Goal: Information Seeking & Learning: Learn about a topic

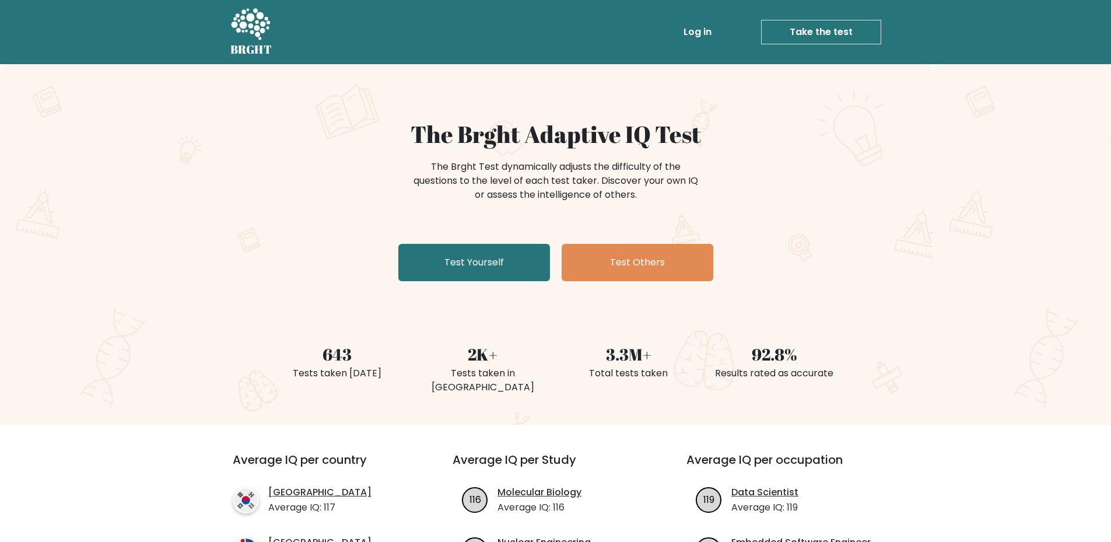
click at [695, 33] on link "Log in" at bounding box center [697, 31] width 37 height 23
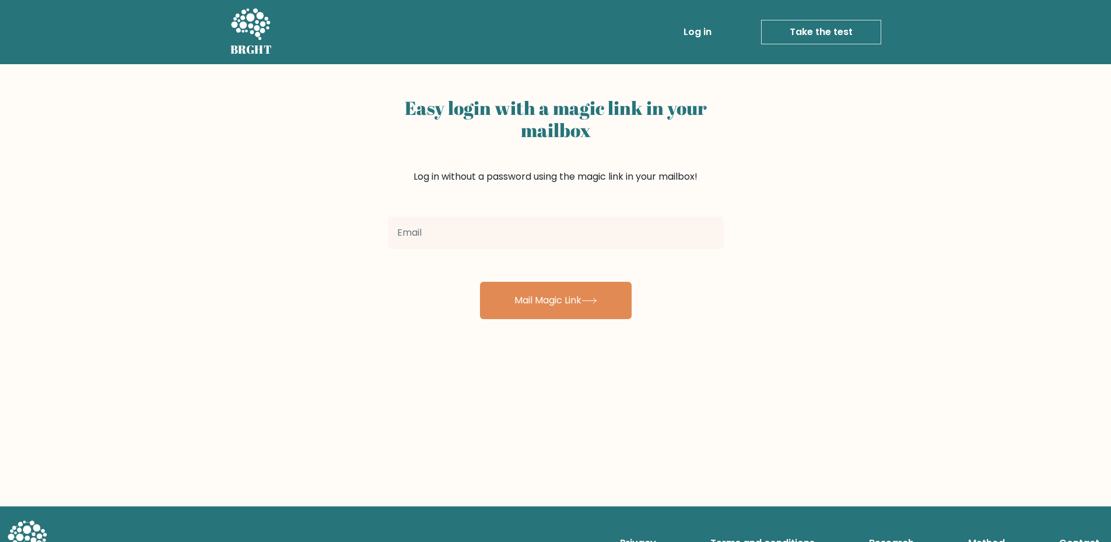
click at [464, 219] on input "email" at bounding box center [556, 232] width 336 height 33
type input "diealonex1000@gmail.com"
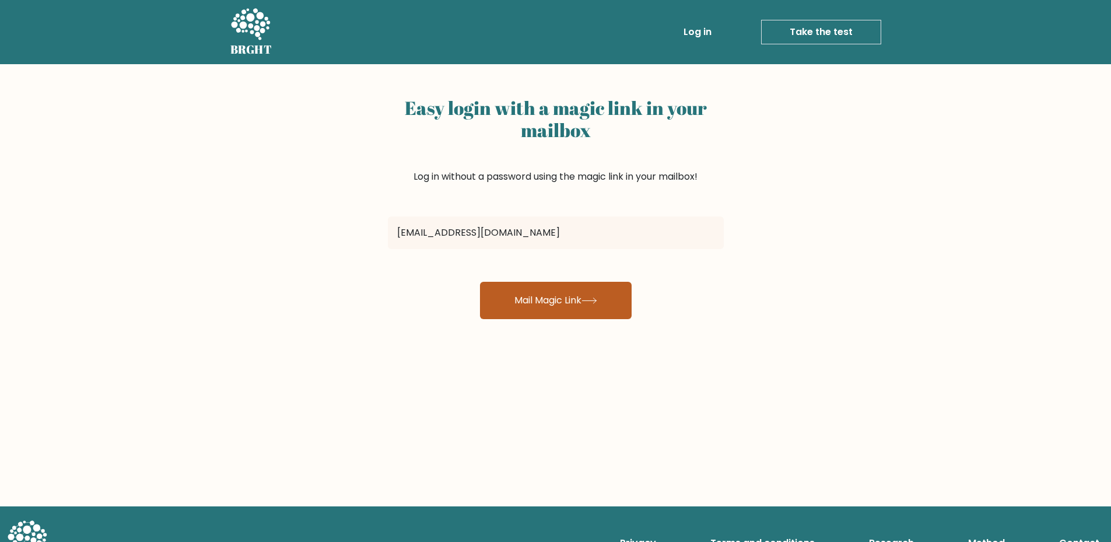
click at [536, 300] on button "Mail Magic Link" at bounding box center [556, 300] width 152 height 37
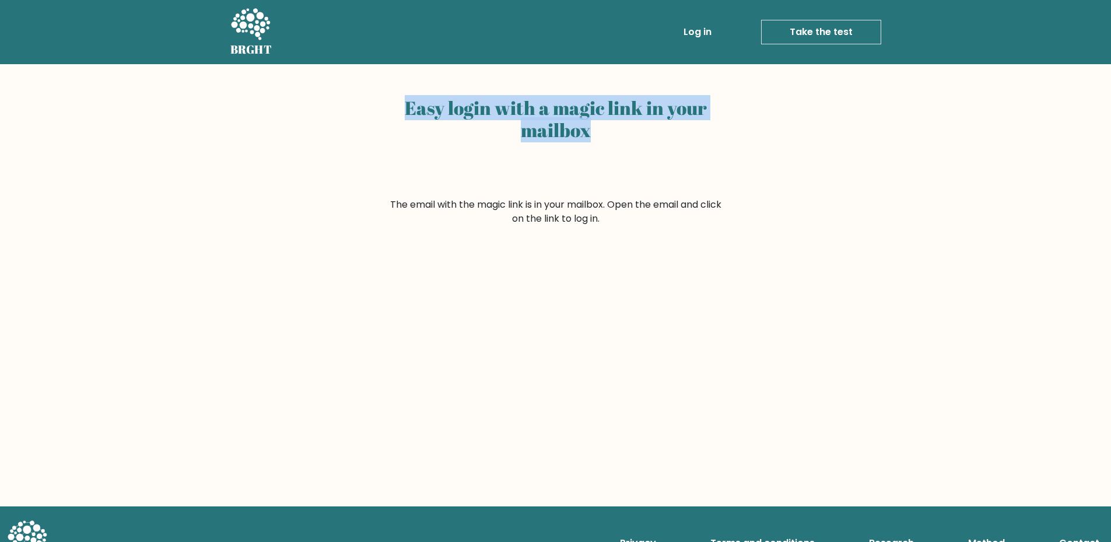
drag, startPoint x: 428, startPoint y: 106, endPoint x: 660, endPoint y: 124, distance: 232.8
click at [660, 124] on div "Easy login with a magic link in your mailbox The email with the magic link is i…" at bounding box center [556, 145] width 350 height 162
click at [661, 124] on h2 "Easy login with a magic link in your mailbox" at bounding box center [556, 119] width 336 height 45
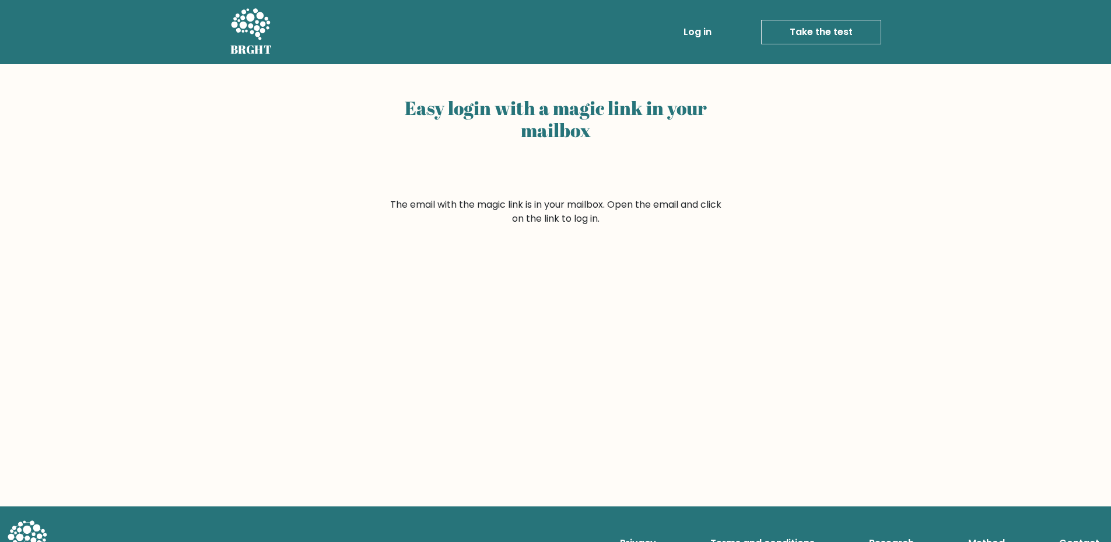
drag, startPoint x: 407, startPoint y: 208, endPoint x: 684, endPoint y: 226, distance: 277.6
click at [684, 226] on div "Easy login with a magic link in your mailbox The email with the magic link is i…" at bounding box center [555, 285] width 1111 height 442
click at [664, 229] on div "Easy login with a magic link in your mailbox The email with the magic link is i…" at bounding box center [555, 285] width 1111 height 442
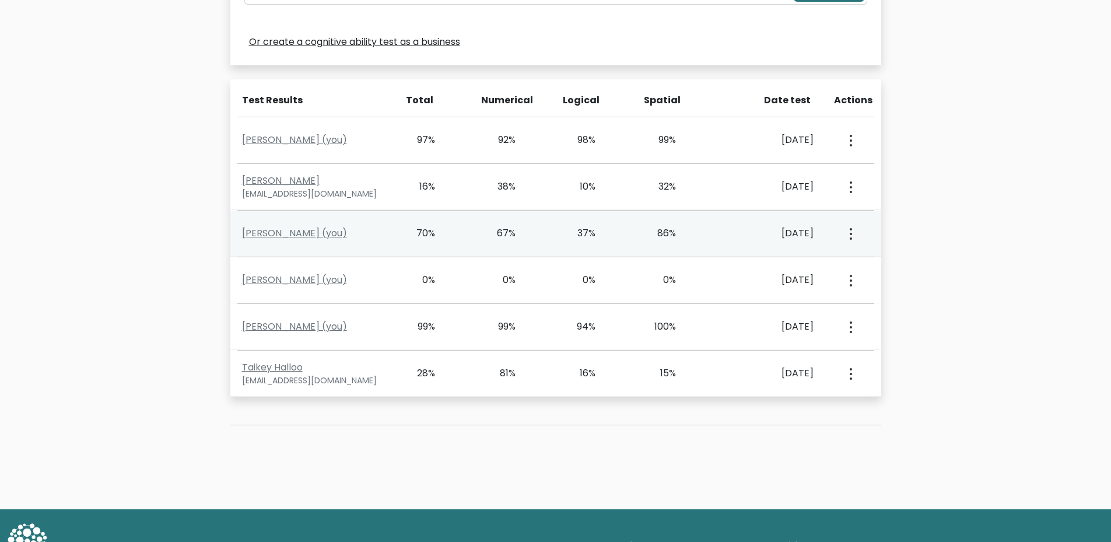
scroll to position [467, 0]
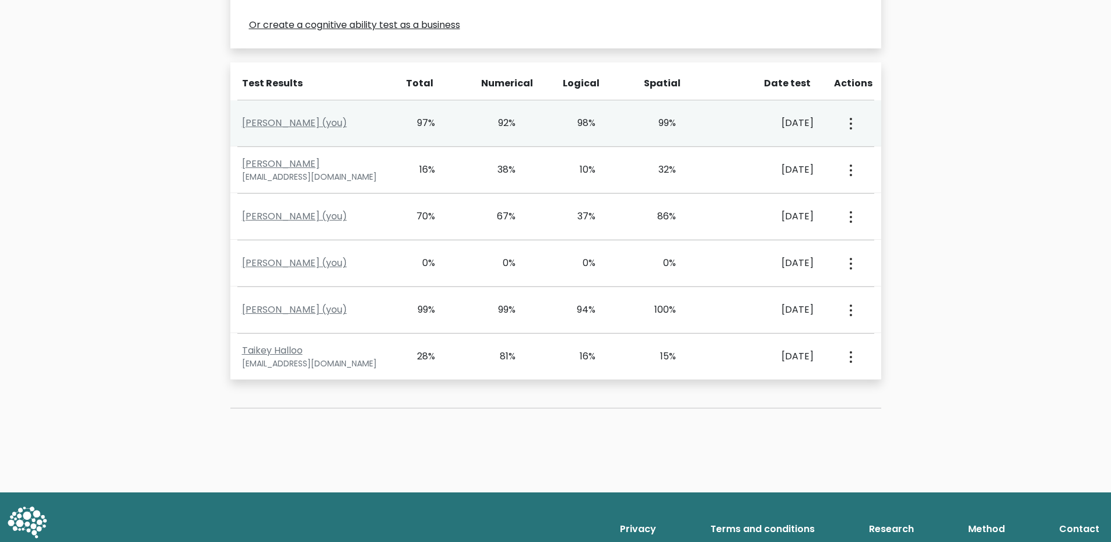
click at [556, 127] on div "98%" at bounding box center [596, 123] width 81 height 14
click at [803, 124] on div "March 13, 2025" at bounding box center [768, 123] width 90 height 14
click at [725, 117] on div "March 13, 2025" at bounding box center [768, 123] width 90 height 14
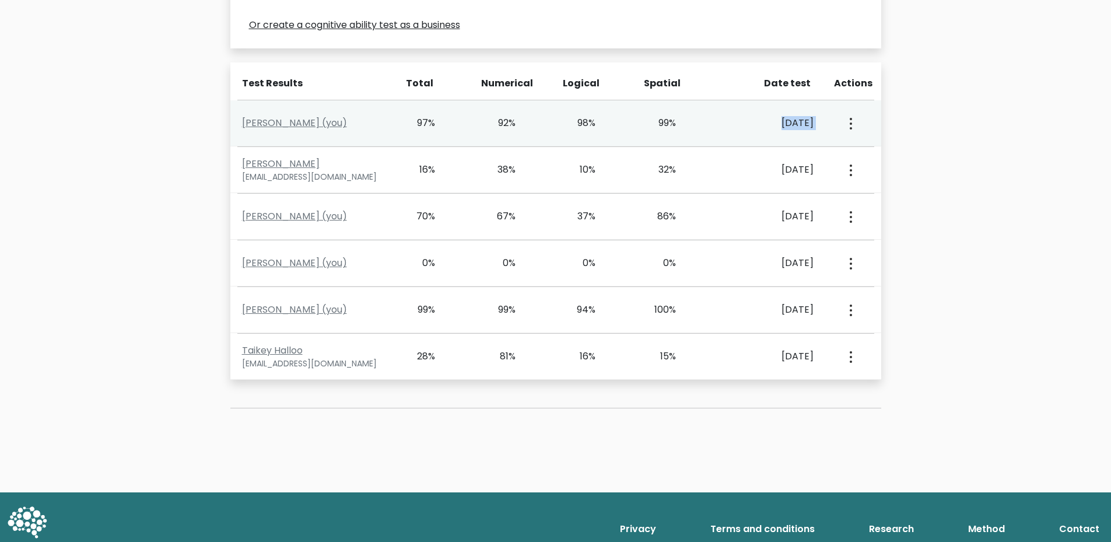
click at [718, 117] on div "March 13, 2025" at bounding box center [769, 123] width 107 height 14
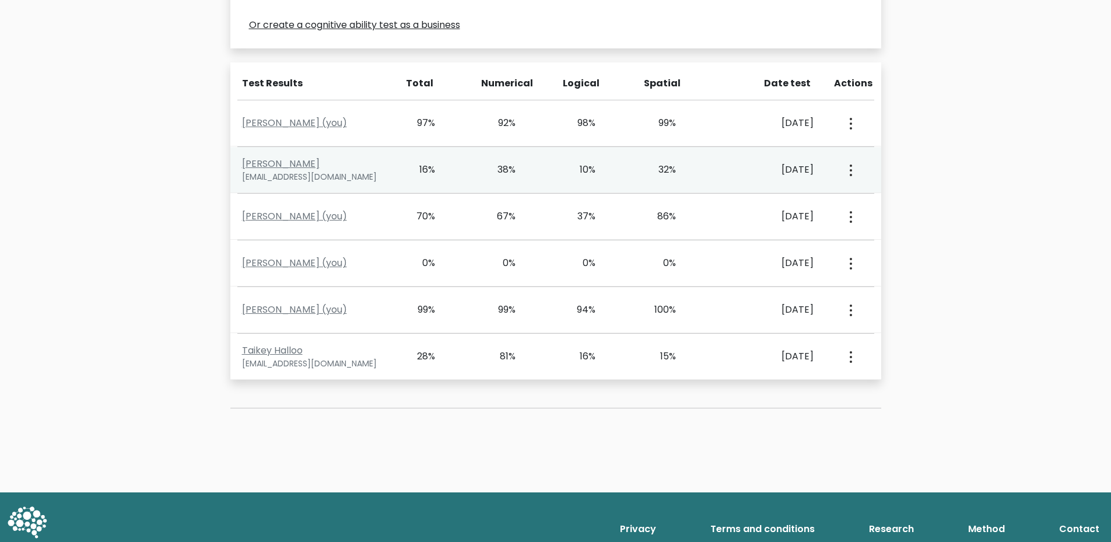
drag, startPoint x: 403, startPoint y: 167, endPoint x: 411, endPoint y: 169, distance: 7.8
click at [411, 169] on div "16%" at bounding box center [419, 170] width 33 height 14
drag, startPoint x: 406, startPoint y: 169, endPoint x: 681, endPoint y: 170, distance: 274.8
click at [678, 169] on div "Abdulrhman Sharahili tooout24@gmail.com 16% 38% 10% 32% June 29, 2024 View Prof…" at bounding box center [555, 170] width 651 height 46
click at [706, 167] on div "32%" at bounding box center [676, 170] width 81 height 14
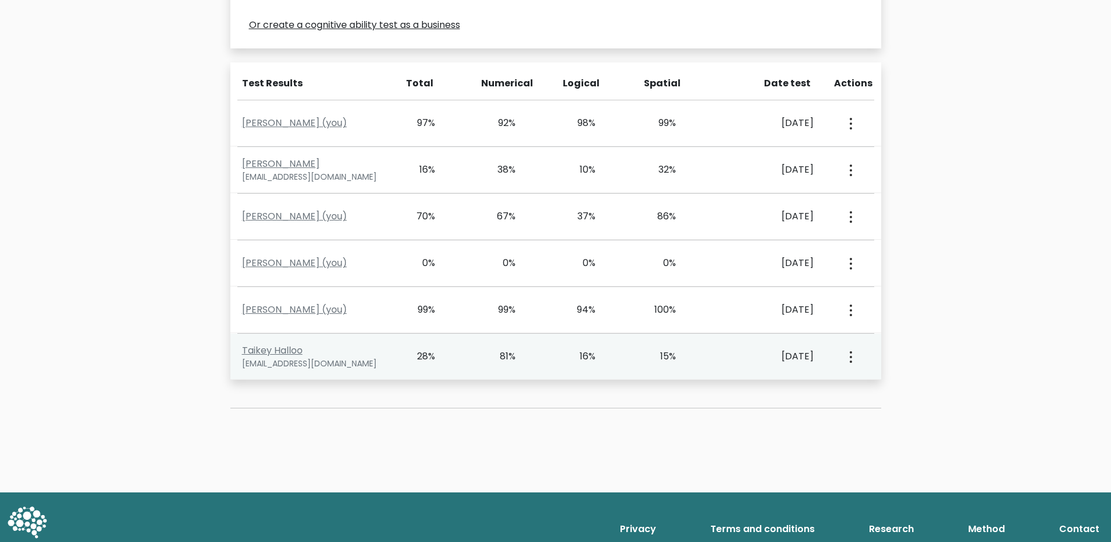
drag, startPoint x: 439, startPoint y: 355, endPoint x: 718, endPoint y: 350, distance: 278.9
click at [702, 349] on div "Taikey Halloo alkatensaleh@gmail.com 28% 81% 16% 15% March 13, 2025 View Profile" at bounding box center [555, 357] width 651 height 46
click at [550, 350] on div "81%" at bounding box center [515, 356] width 81 height 14
drag, startPoint x: 450, startPoint y: 354, endPoint x: 664, endPoint y: 361, distance: 214.2
click at [662, 361] on div "Taikey Halloo alkatensaleh@gmail.com 28% 81% 16% 15% March 13, 2025 View Profile" at bounding box center [555, 357] width 651 height 46
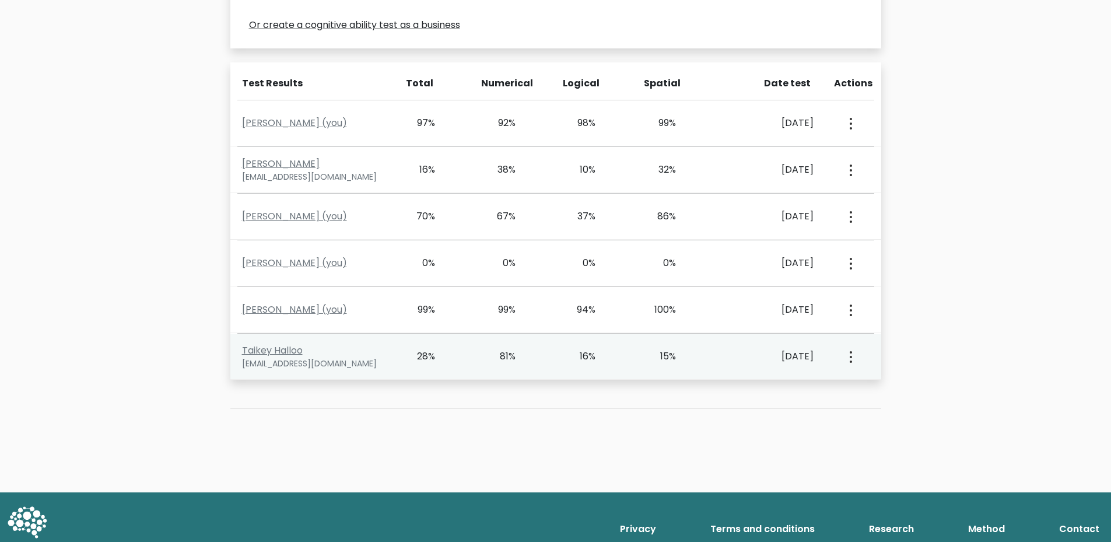
click at [404, 356] on div "28%" at bounding box center [419, 356] width 33 height 14
drag, startPoint x: 404, startPoint y: 355, endPoint x: 711, endPoint y: 339, distance: 307.3
click at [699, 343] on div "Taikey Halloo alkatensaleh@gmail.com 28% 81% 16% 15% March 13, 2025 View Profile" at bounding box center [555, 357] width 651 height 46
click at [717, 344] on div "Taikey Halloo alkatensaleh@gmail.com 28% 81% 16% 15% March 13, 2025 View Profile" at bounding box center [555, 357] width 651 height 46
drag, startPoint x: 467, startPoint y: 349, endPoint x: 683, endPoint y: 355, distance: 215.3
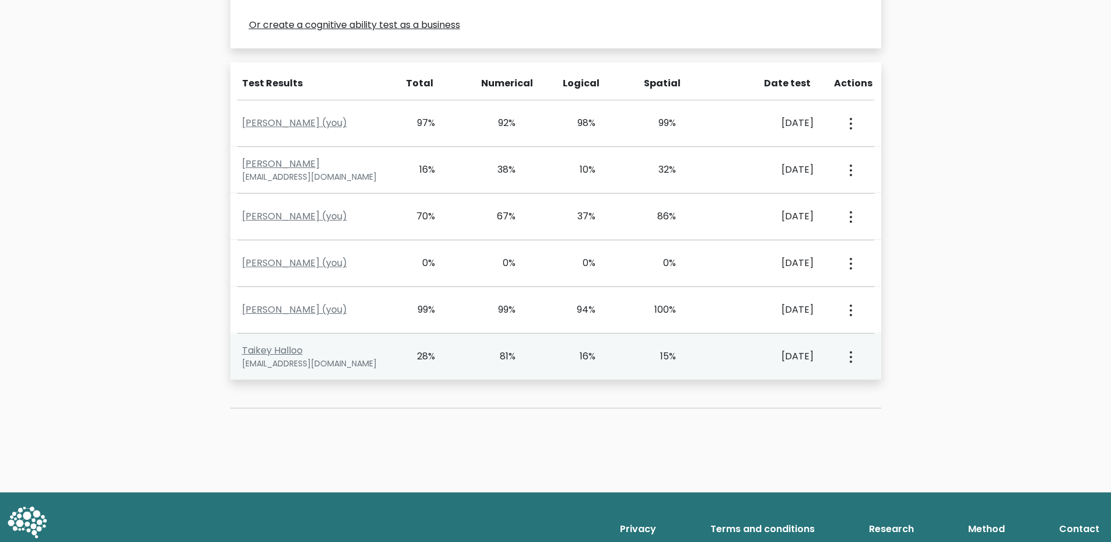
click at [673, 356] on div "Taikey Halloo alkatensaleh@gmail.com 28% 81% 16% 15% March 13, 2025 View Profile" at bounding box center [555, 357] width 651 height 46
click at [683, 355] on div "15%" at bounding box center [676, 356] width 81 height 14
drag, startPoint x: 586, startPoint y: 358, endPoint x: 697, endPoint y: 356, distance: 110.8
click at [697, 356] on div "Taikey Halloo alkatensaleh@gmail.com 28% 81% 16% 15% March 13, 2025 View Profile" at bounding box center [555, 357] width 651 height 46
click at [690, 355] on div "15%" at bounding box center [676, 356] width 81 height 14
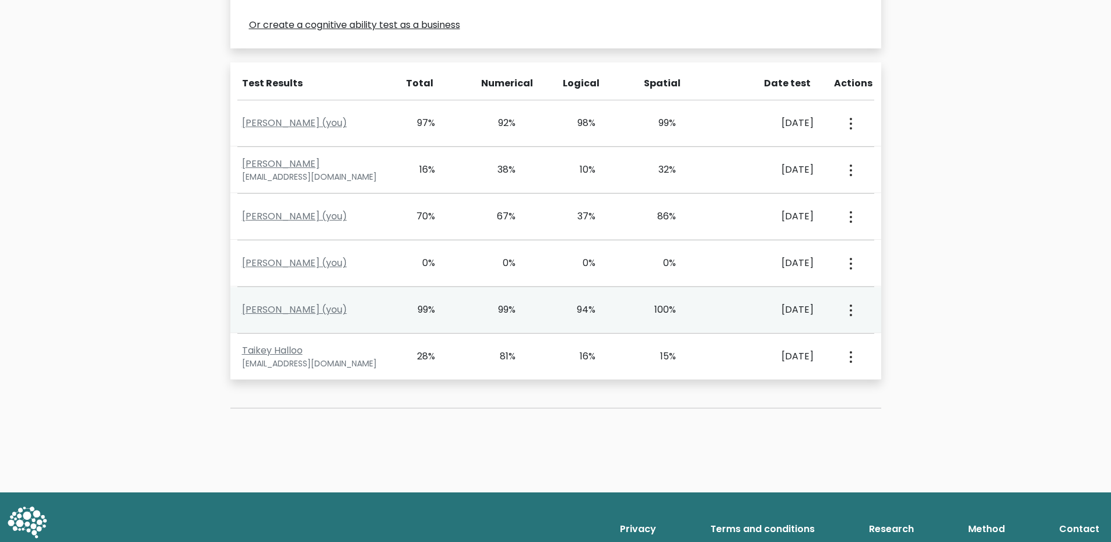
drag, startPoint x: 396, startPoint y: 305, endPoint x: 712, endPoint y: 303, distance: 316.2
click at [712, 303] on div "Hasan Jamal (you) 99% 99% 94% 100% June 29, 2024 View Profile" at bounding box center [555, 310] width 651 height 46
click at [679, 312] on div "100%" at bounding box center [676, 310] width 81 height 14
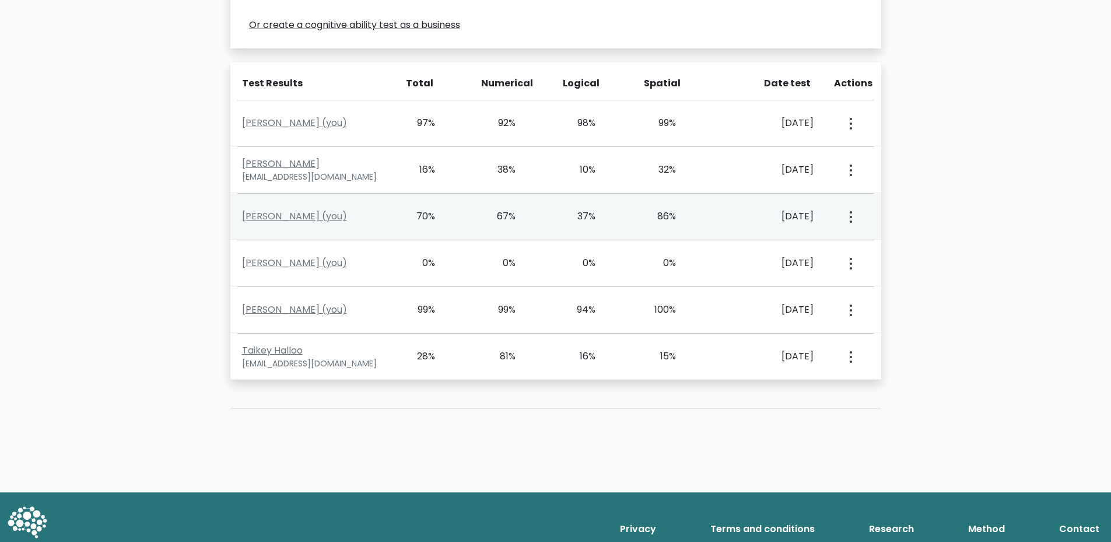
drag, startPoint x: 410, startPoint y: 212, endPoint x: 709, endPoint y: 208, distance: 298.7
click at [709, 208] on div "Hasan Jamal (you) 70% 67% 37% 86% April 10, 2024 View Profile" at bounding box center [555, 217] width 651 height 46
drag, startPoint x: 415, startPoint y: 215, endPoint x: 702, endPoint y: 213, distance: 287.0
click at [702, 213] on div "Hasan Jamal (you) 70% 67% 37% 86% April 10, 2024 View Profile" at bounding box center [555, 217] width 651 height 46
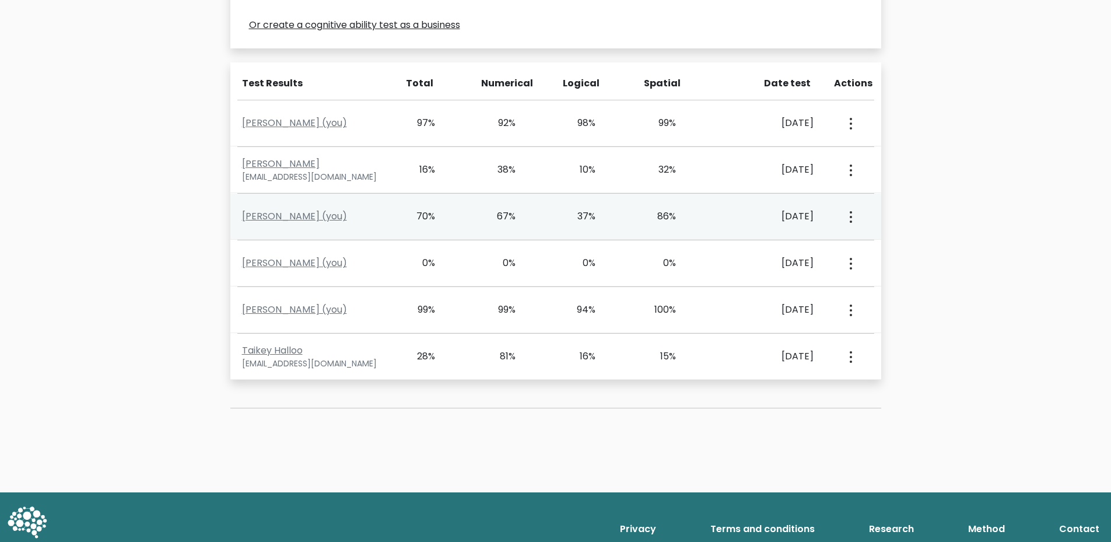
click at [389, 205] on div "Hasan Jamal (you) 70% 67% 37% 86% April 10, 2024 View Profile" at bounding box center [555, 217] width 651 height 46
drag, startPoint x: 395, startPoint y: 211, endPoint x: 771, endPoint y: 205, distance: 376.3
click at [771, 205] on div "Hasan Jamal (you) 70% 67% 37% 86% April 10, 2024 View Profile" at bounding box center [555, 217] width 651 height 46
click at [653, 219] on div "86%" at bounding box center [659, 216] width 33 height 14
drag, startPoint x: 648, startPoint y: 211, endPoint x: 718, endPoint y: 214, distance: 70.0
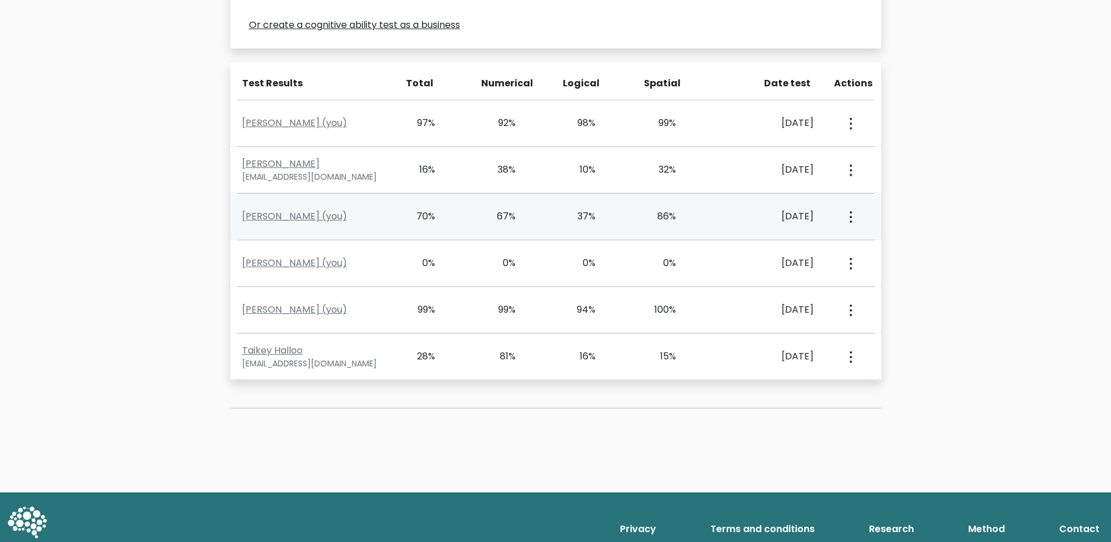
click at [714, 214] on div "86%" at bounding box center [676, 216] width 81 height 14
click at [711, 214] on div "86%" at bounding box center [676, 216] width 81 height 14
drag, startPoint x: 484, startPoint y: 215, endPoint x: 688, endPoint y: 214, distance: 204.8
click at [687, 213] on div "Hasan Jamal (you) 70% 67% 37% 86% April 10, 2024 View Profile" at bounding box center [555, 217] width 651 height 46
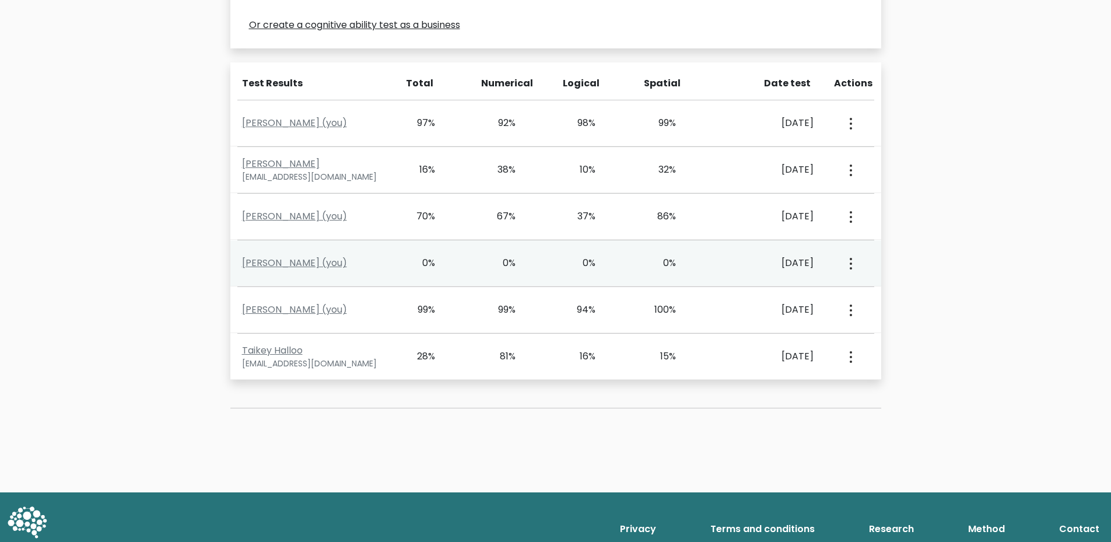
click at [565, 272] on div "Hasan Jamal (you) 0% 0% 0% 0% June 29, 2024 View Profile" at bounding box center [555, 263] width 651 height 46
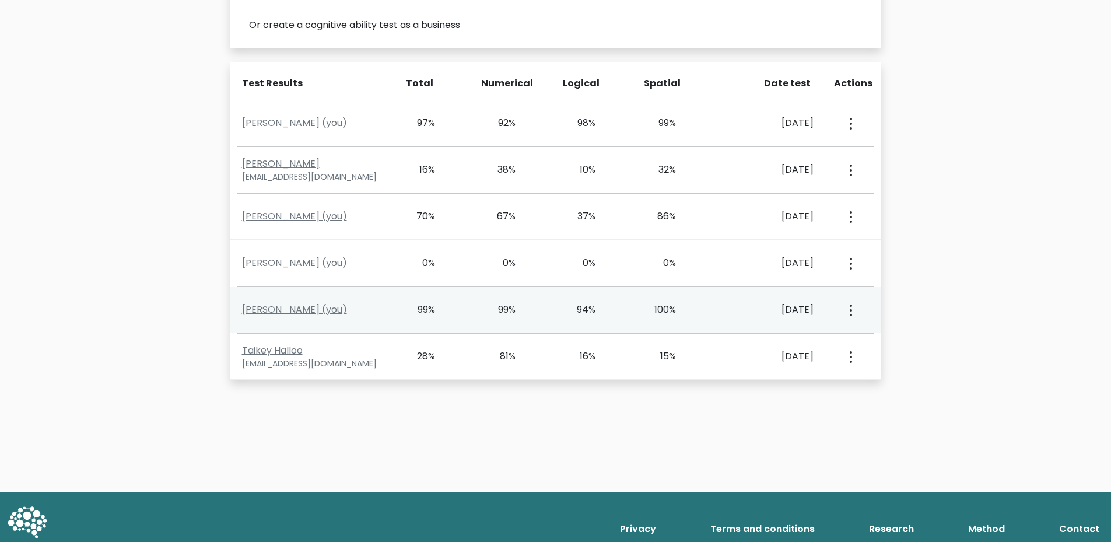
click at [853, 303] on button "button" at bounding box center [849, 310] width 9 height 36
click at [872, 346] on link "View Profile" at bounding box center [892, 343] width 92 height 19
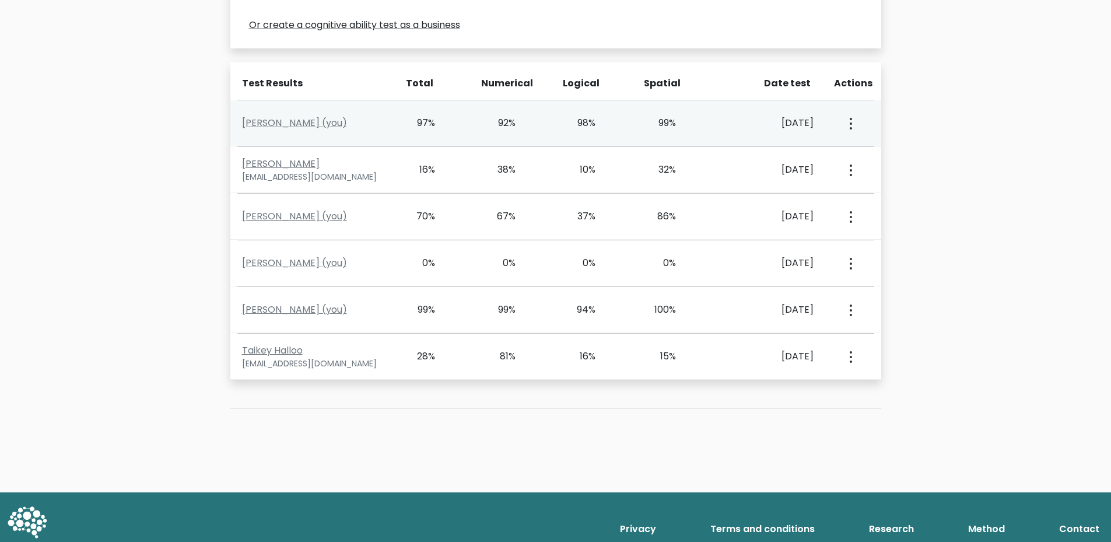
drag, startPoint x: 381, startPoint y: 116, endPoint x: 698, endPoint y: 118, distance: 316.8
click at [694, 118] on div "Hasan Jamal (you) 97% 92% 98% 99% March 13, 2025 View Profile" at bounding box center [555, 123] width 651 height 46
drag, startPoint x: 747, startPoint y: 121, endPoint x: 759, endPoint y: 120, distance: 12.3
click at [749, 120] on div "March 13, 2025" at bounding box center [768, 123] width 90 height 14
drag, startPoint x: 765, startPoint y: 120, endPoint x: 815, endPoint y: 113, distance: 50.0
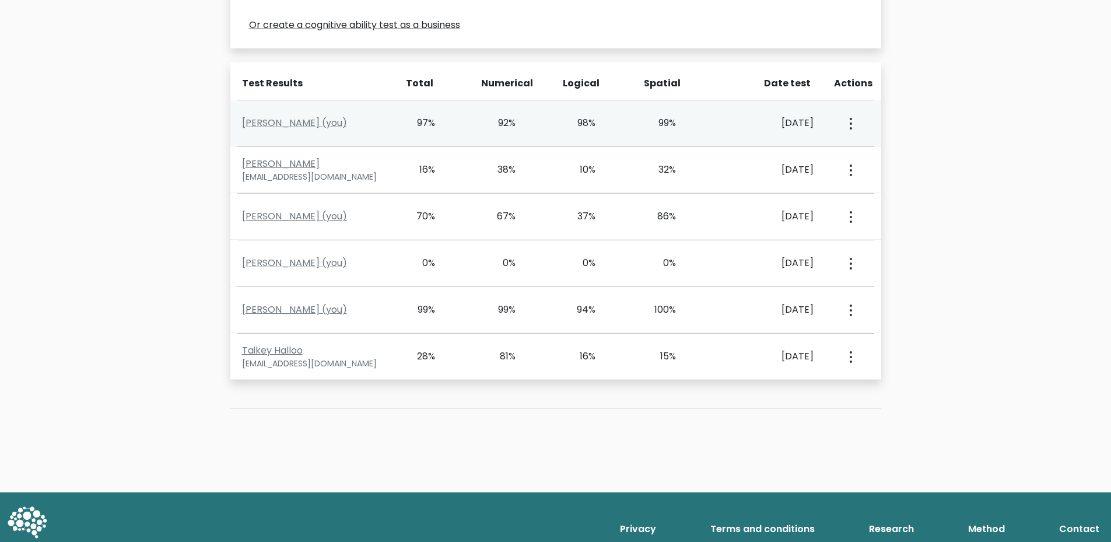
click at [812, 114] on div "Hasan Jamal (you) 97% 92% 98% 99% March 13, 2025 View Profile" at bounding box center [555, 123] width 651 height 46
drag, startPoint x: 380, startPoint y: 109, endPoint x: 680, endPoint y: 117, distance: 299.4
click at [664, 114] on div "Hasan Jamal (you) 97% 92% 98% 99% March 13, 2025 View Profile" at bounding box center [555, 123] width 651 height 46
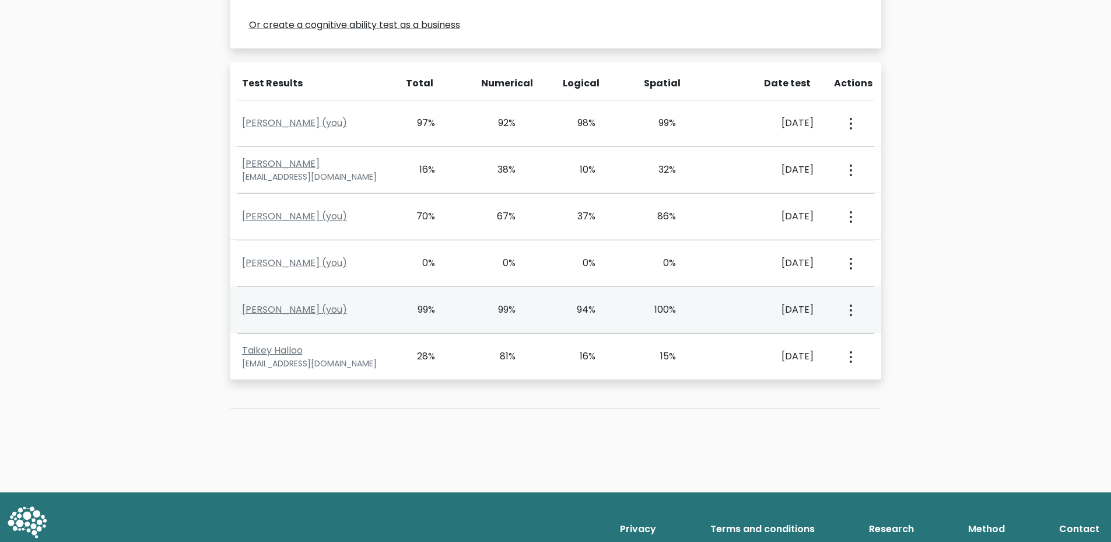
drag, startPoint x: 411, startPoint y: 305, endPoint x: 742, endPoint y: 296, distance: 331.5
click at [742, 296] on div "Hasan Jamal (you) 99% 99% 94% 100% June 29, 2024 View Profile" at bounding box center [555, 310] width 651 height 46
click at [733, 295] on div "Hasan Jamal (you) 99% 99% 94% 100% June 29, 2024 View Profile" at bounding box center [555, 310] width 651 height 46
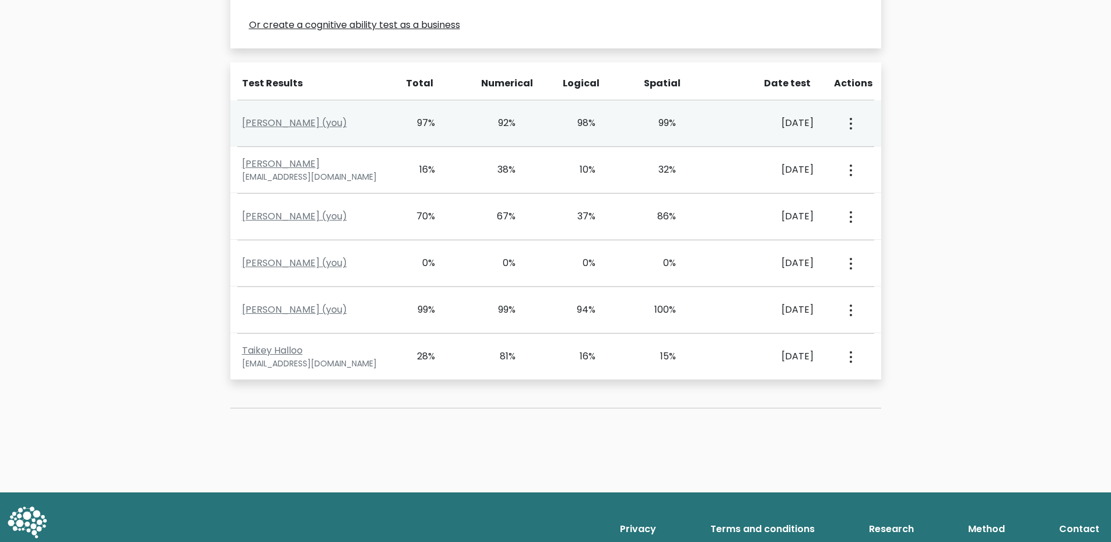
click at [620, 109] on div "Hasan Jamal (you) 97% 92% 98% 99% March 13, 2025 View Profile" at bounding box center [555, 123] width 651 height 46
click at [850, 124] on circle "button" at bounding box center [851, 124] width 2 height 2
click at [849, 126] on button "button" at bounding box center [849, 123] width 9 height 36
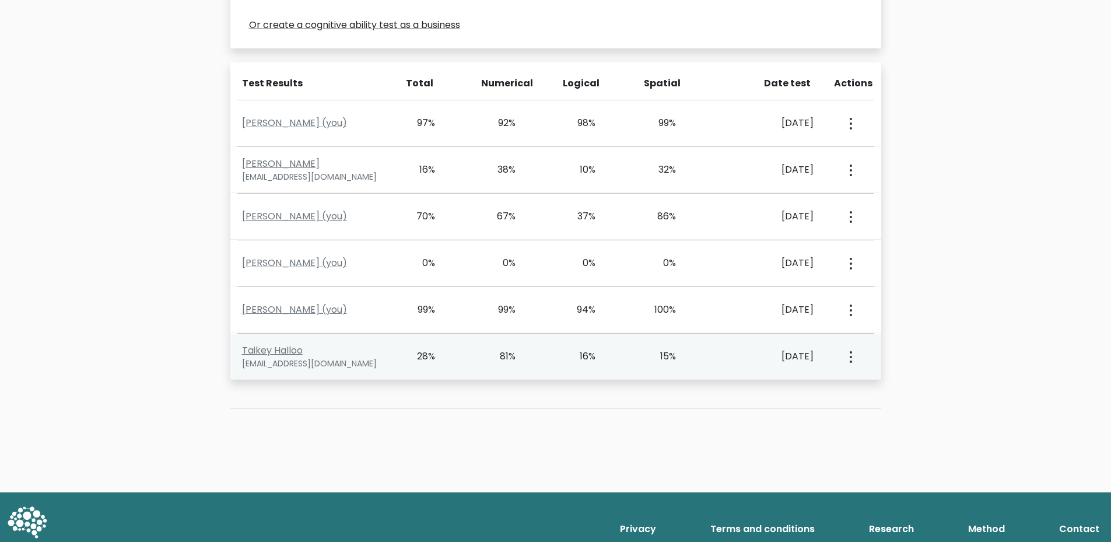
drag, startPoint x: 425, startPoint y: 352, endPoint x: 706, endPoint y: 352, distance: 281.2
click at [706, 352] on div "Taikey Halloo alkatensaleh@gmail.com 28% 81% 16% 15% March 13, 2025 View Profile" at bounding box center [555, 357] width 651 height 46
click at [704, 352] on div "15%" at bounding box center [676, 356] width 81 height 14
drag, startPoint x: 475, startPoint y: 357, endPoint x: 737, endPoint y: 347, distance: 262.7
click at [737, 347] on div "Taikey Halloo alkatensaleh@gmail.com 28% 81% 16% 15% March 13, 2025 View Profile" at bounding box center [555, 357] width 651 height 46
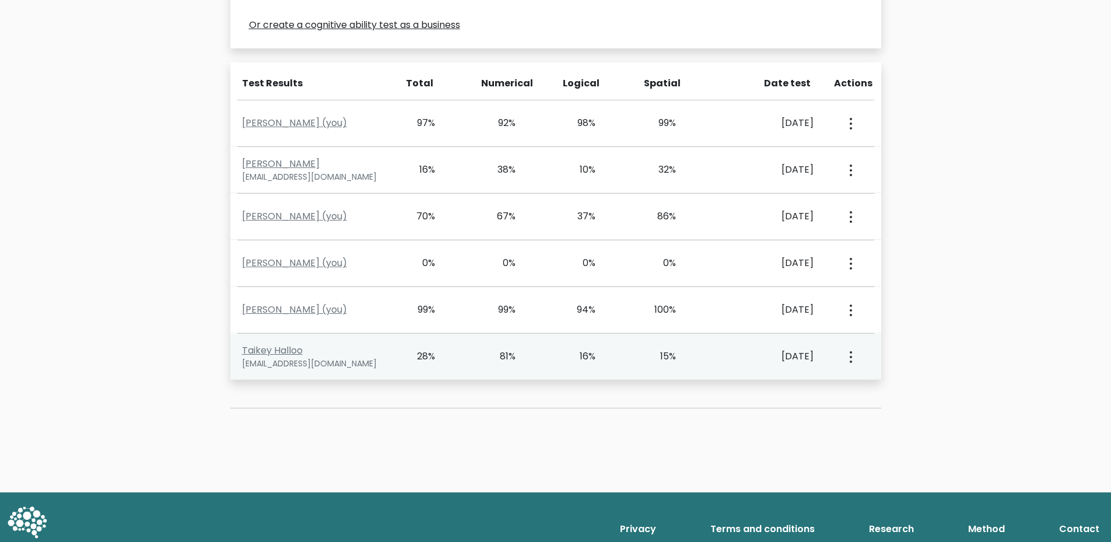
click at [498, 364] on div "Taikey Halloo alkatensaleh@gmail.com 28% 81% 16% 15% March 13, 2025 View Profile" at bounding box center [555, 357] width 651 height 46
drag, startPoint x: 382, startPoint y: 358, endPoint x: 722, endPoint y: 344, distance: 340.9
click at [722, 344] on div "Taikey Halloo alkatensaleh@gmail.com 28% 81% 16% 15% March 13, 2025 View Profile" at bounding box center [555, 357] width 651 height 46
click at [678, 347] on div "Taikey Halloo alkatensaleh@gmail.com 28% 81% 16% 15% March 13, 2025 View Profile" at bounding box center [555, 357] width 651 height 46
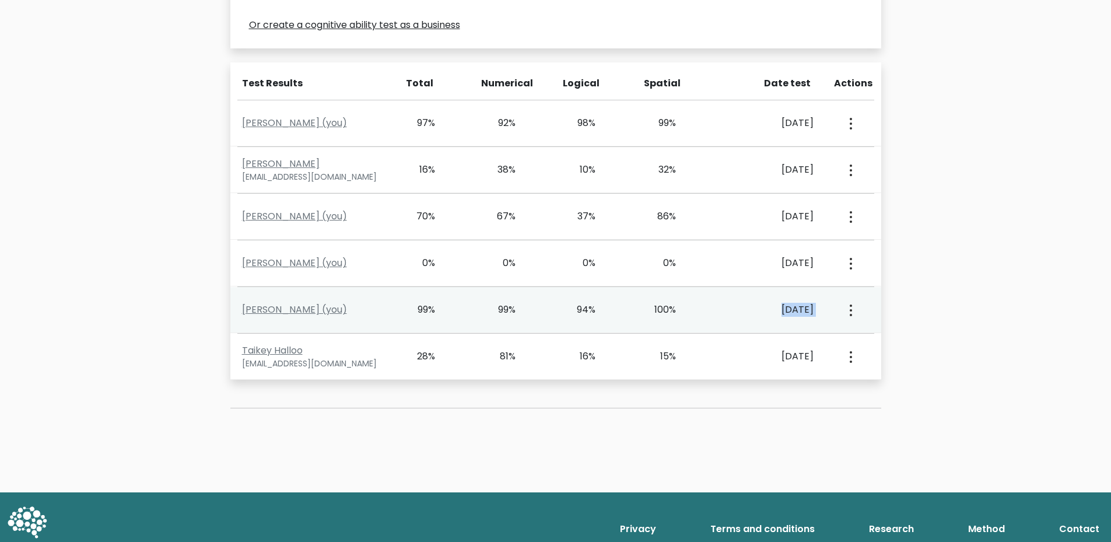
drag, startPoint x: 733, startPoint y: 311, endPoint x: 837, endPoint y: 312, distance: 103.3
click at [837, 312] on div "Hasan Jamal (you) 99% 99% 94% 100% June 29, 2024 View Profile" at bounding box center [555, 310] width 651 height 46
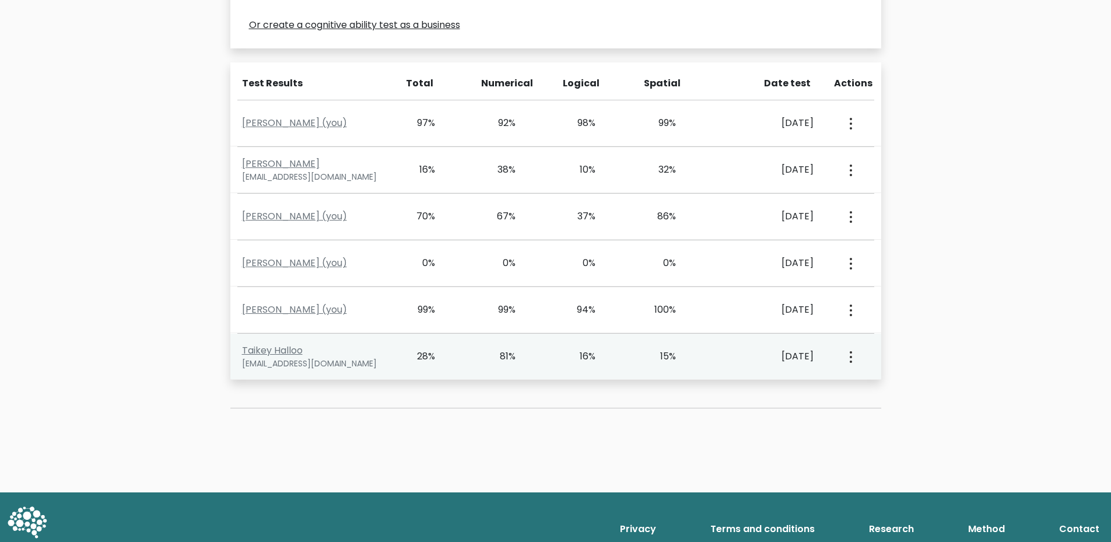
click at [727, 352] on div "March 13, 2025" at bounding box center [768, 356] width 90 height 14
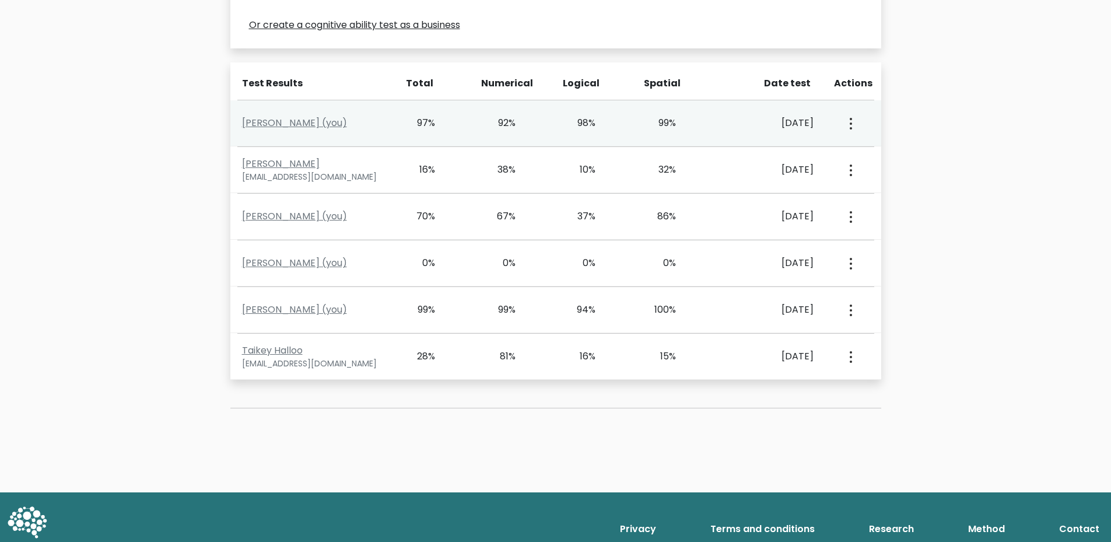
drag, startPoint x: 530, startPoint y: 123, endPoint x: 727, endPoint y: 135, distance: 197.6
click at [666, 130] on div "Hasan Jamal (you) 97% 92% 98% 99% March 13, 2025 View Profile" at bounding box center [555, 123] width 651 height 46
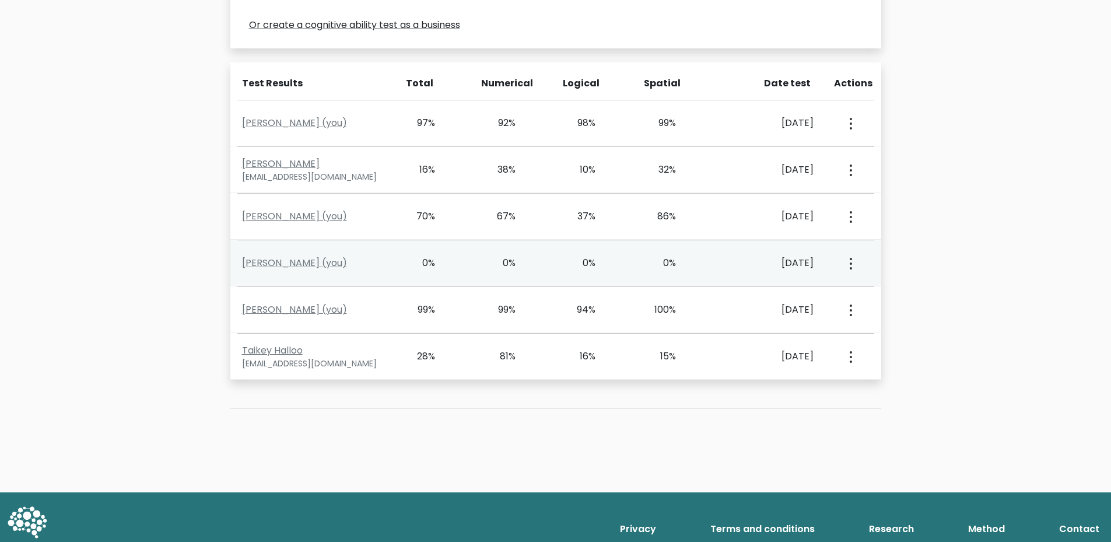
click at [729, 248] on div "Hasan Jamal (you) 0% 0% 0% 0% June 29, 2024 View Profile" at bounding box center [555, 263] width 651 height 46
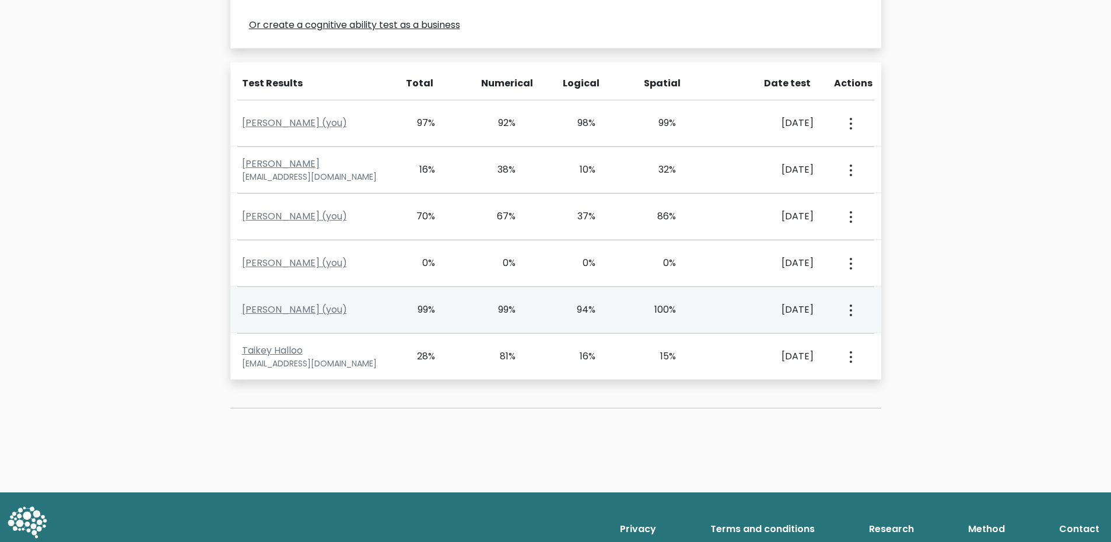
click at [849, 313] on button "button" at bounding box center [849, 310] width 9 height 36
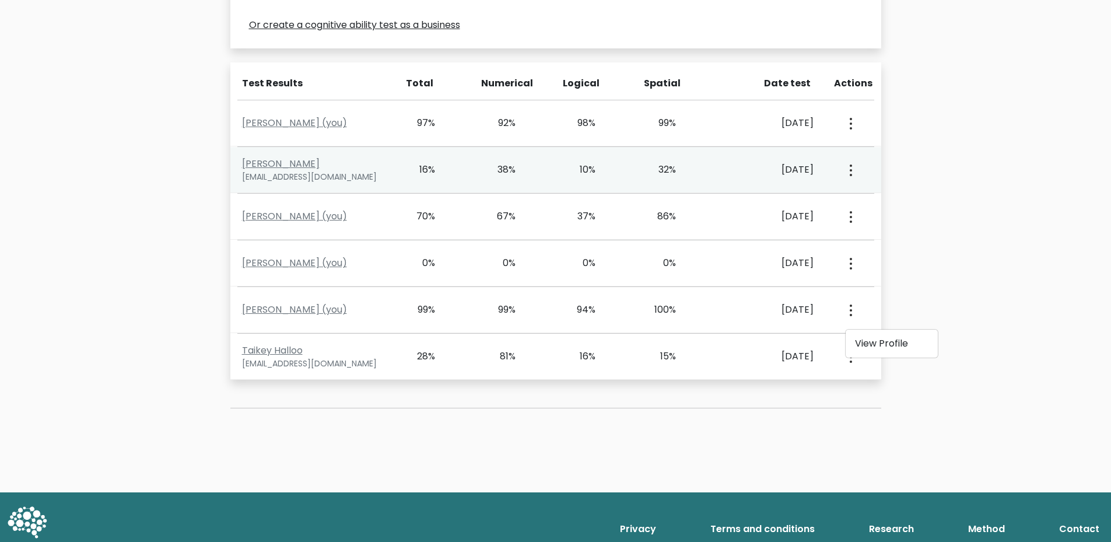
click at [743, 169] on div "June 29, 2024" at bounding box center [768, 170] width 90 height 14
click at [846, 172] on button "button" at bounding box center [849, 170] width 9 height 36
click at [875, 206] on link "View Profile" at bounding box center [892, 203] width 92 height 19
click at [285, 163] on link "Abdulrhman Sharahili" at bounding box center [281, 163] width 78 height 13
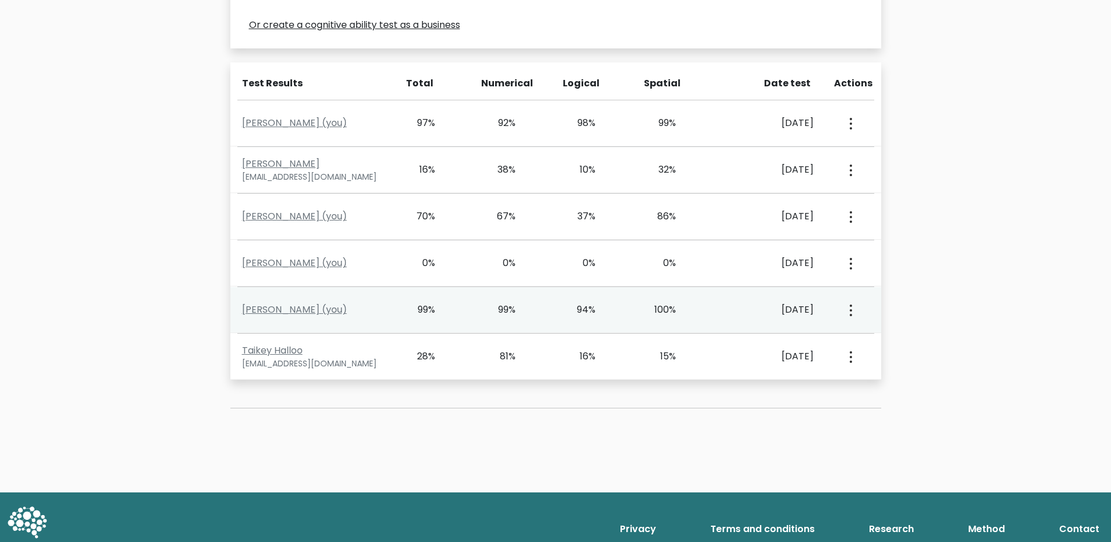
click at [467, 287] on div "Hasan Jamal (you) 99% 99% 94% 100% June 29, 2024 View Profile" at bounding box center [555, 310] width 651 height 46
drag, startPoint x: 438, startPoint y: 278, endPoint x: 714, endPoint y: 296, distance: 276.5
click at [439, 287] on div "Hasan Jamal (you) 99% 99% 94% 100% June 29, 2024 View Profile" at bounding box center [555, 310] width 651 height 46
click at [309, 303] on link "Hasan Jamal (you)" at bounding box center [294, 309] width 105 height 13
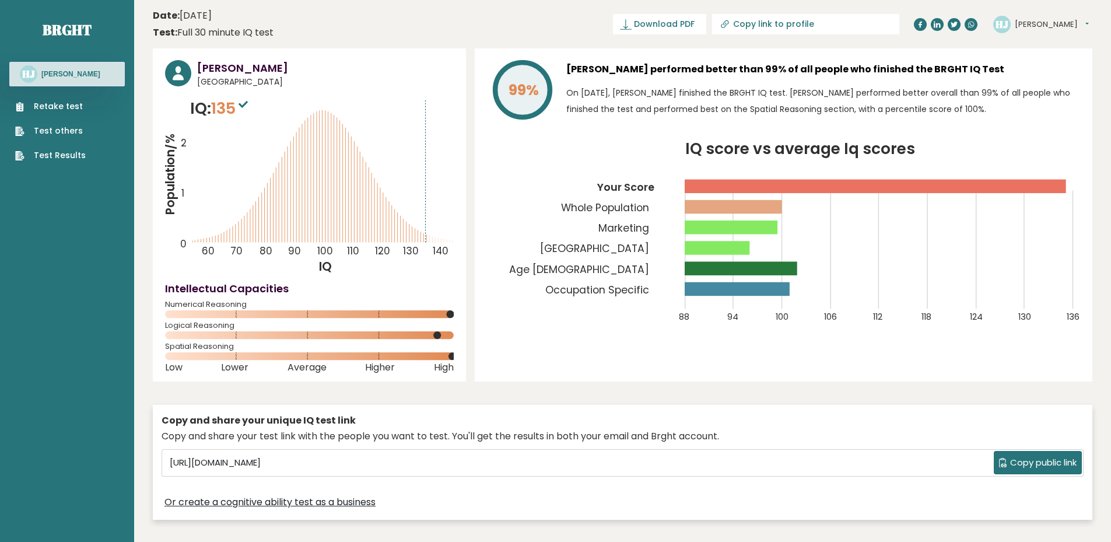
click at [706, 185] on rect at bounding box center [876, 186] width 382 height 13
click at [708, 201] on rect at bounding box center [733, 206] width 97 height 13
drag, startPoint x: 701, startPoint y: 229, endPoint x: 702, endPoint y: 264, distance: 34.4
click at [701, 233] on rect at bounding box center [731, 227] width 93 height 13
click at [705, 279] on icon "IQ score vs average Iq scores 88 94 100 106 112 118 124 130 136 Your Score Whol…" at bounding box center [783, 239] width 593 height 195
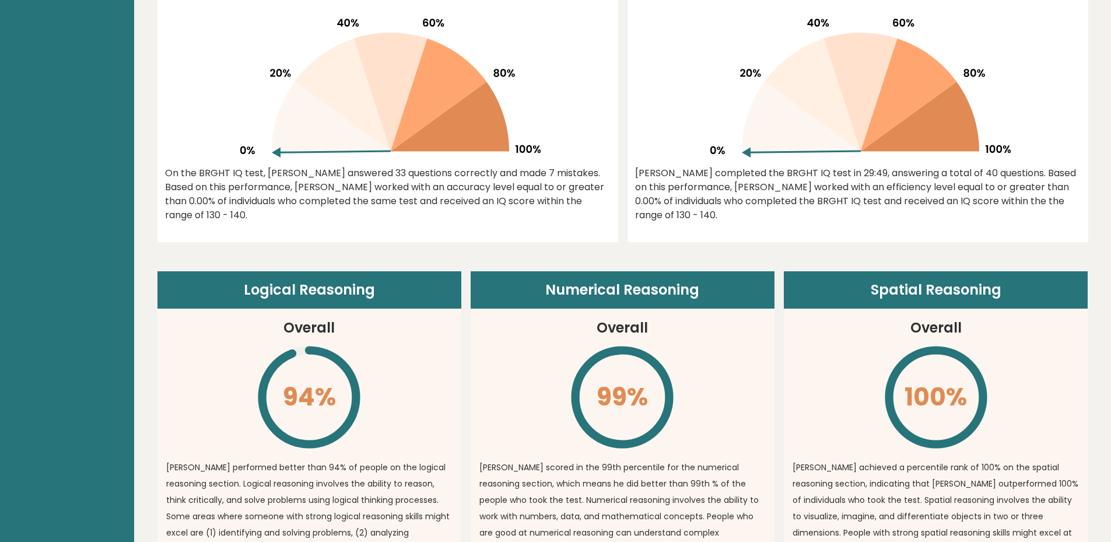
scroll to position [642, 0]
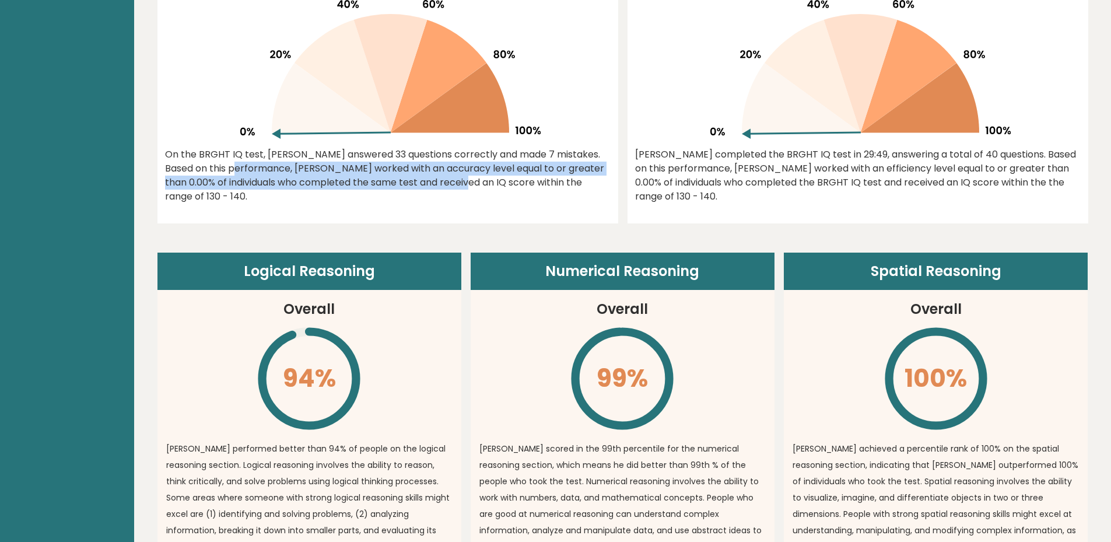
drag, startPoint x: 166, startPoint y: 163, endPoint x: 520, endPoint y: 213, distance: 357.5
click at [432, 185] on div "On the BRGHT IQ test, Hasan Jamal answered 33 questions correctly and made 7 mi…" at bounding box center [388, 176] width 446 height 56
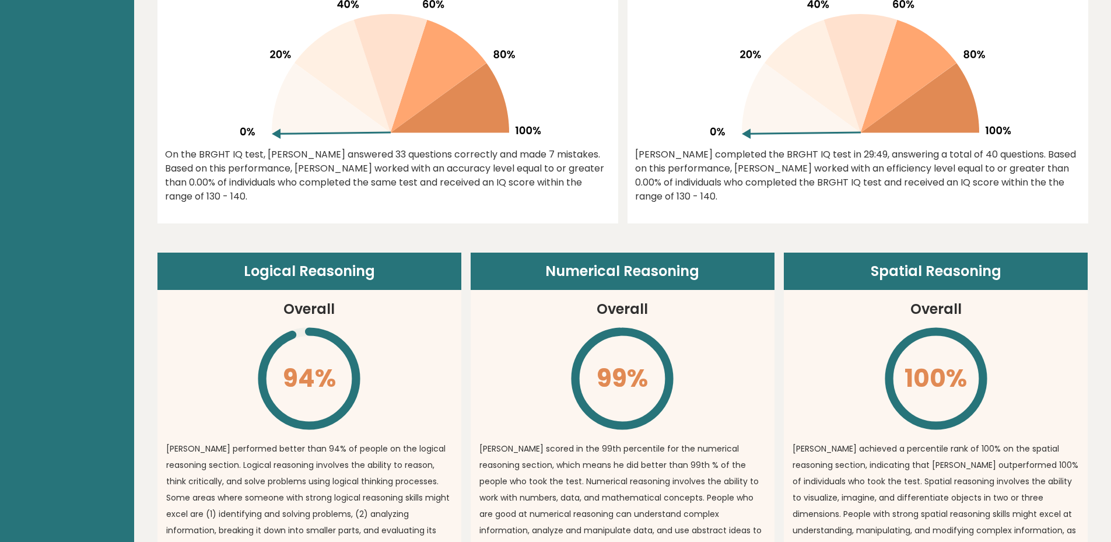
click at [610, 230] on div "Logical Reasoning Overall 94% \ hasan performed better than 94% of people on th…" at bounding box center [623, 467] width 931 height 488
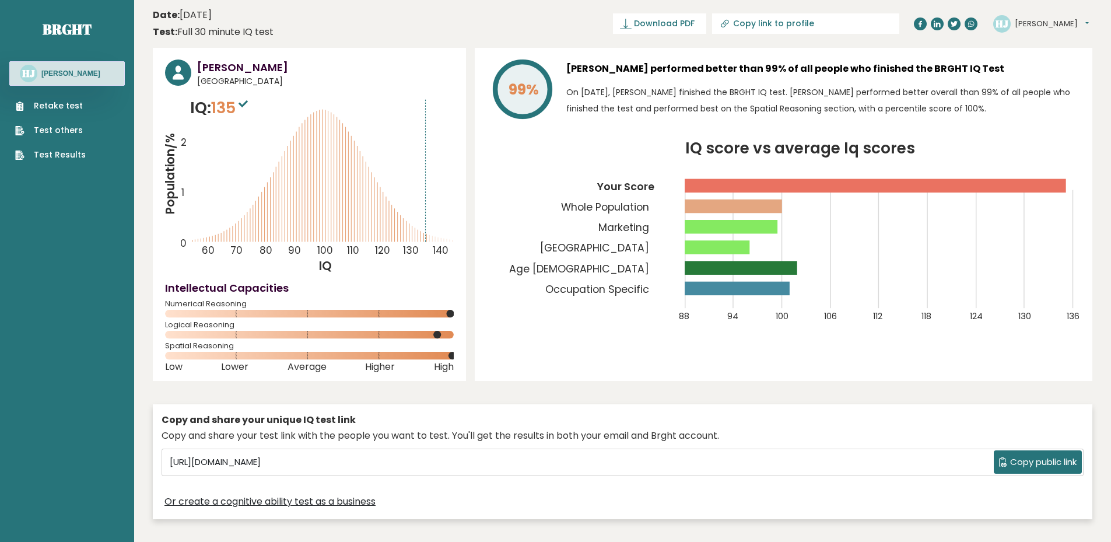
scroll to position [0, 0]
click at [65, 159] on link "Test Results" at bounding box center [50, 155] width 71 height 12
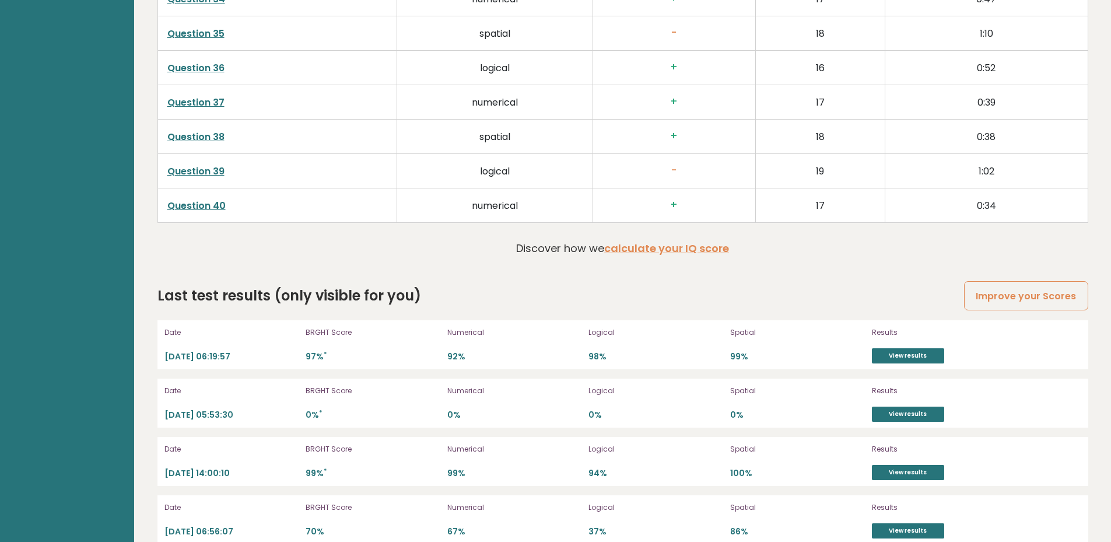
scroll to position [3167, 0]
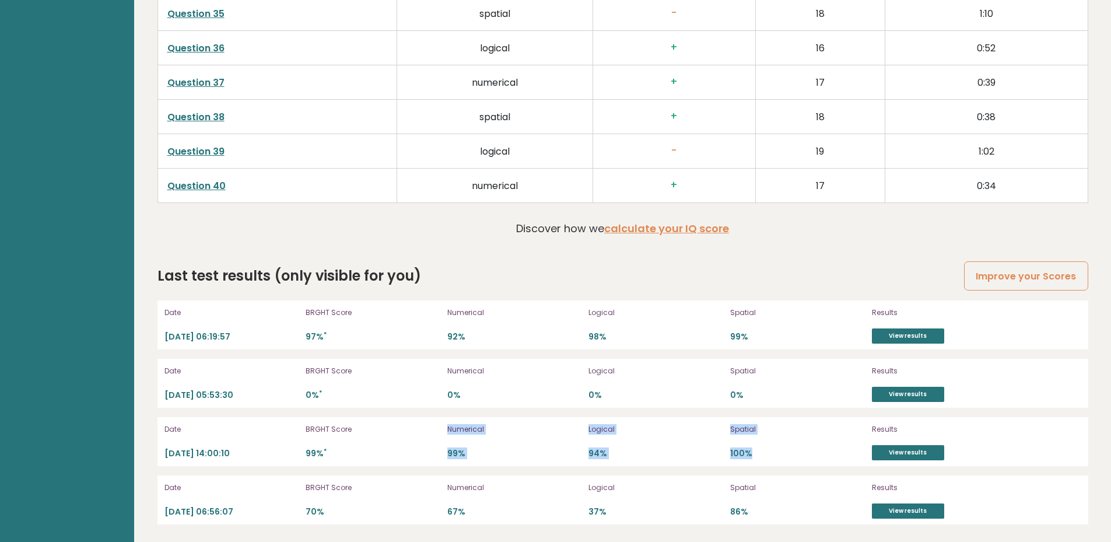
drag, startPoint x: 379, startPoint y: 447, endPoint x: 768, endPoint y: 446, distance: 389.1
click at [762, 447] on div "Date 2024-06-29 14:00:10 BRGHT Score 99% * Numerical 99% Logical 94% Spatial 10…" at bounding box center [623, 441] width 931 height 49
click at [778, 445] on div "Spatial 100%" at bounding box center [797, 441] width 135 height 37
click at [595, 454] on p "94%" at bounding box center [656, 453] width 135 height 11
drag, startPoint x: 567, startPoint y: 338, endPoint x: 654, endPoint y: 338, distance: 86.9
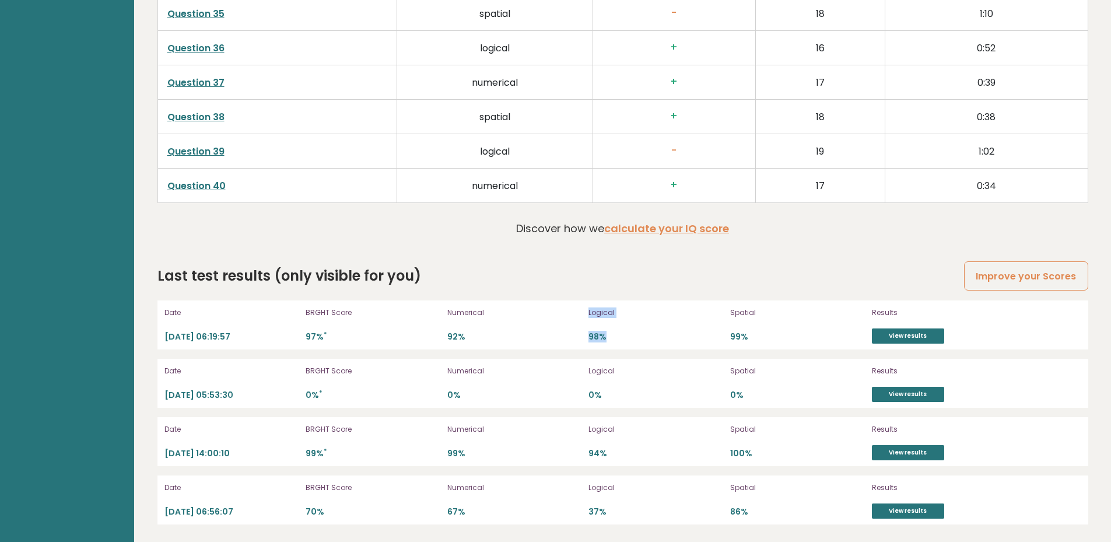
click at [654, 338] on div "Date 2025-03-13 06:19:57 BRGHT Score 97% * Numerical 92% Logical 98% Spatial 99…" at bounding box center [623, 324] width 931 height 49
click at [654, 338] on p "98%" at bounding box center [656, 336] width 135 height 11
drag, startPoint x: 659, startPoint y: 465, endPoint x: 514, endPoint y: 456, distance: 144.9
click at [514, 456] on div "Date 2024-06-29 14:00:10 BRGHT Score 99% * Numerical 99% Logical 94% Spatial 10…" at bounding box center [623, 441] width 931 height 49
click at [506, 455] on p "99%" at bounding box center [514, 453] width 135 height 11
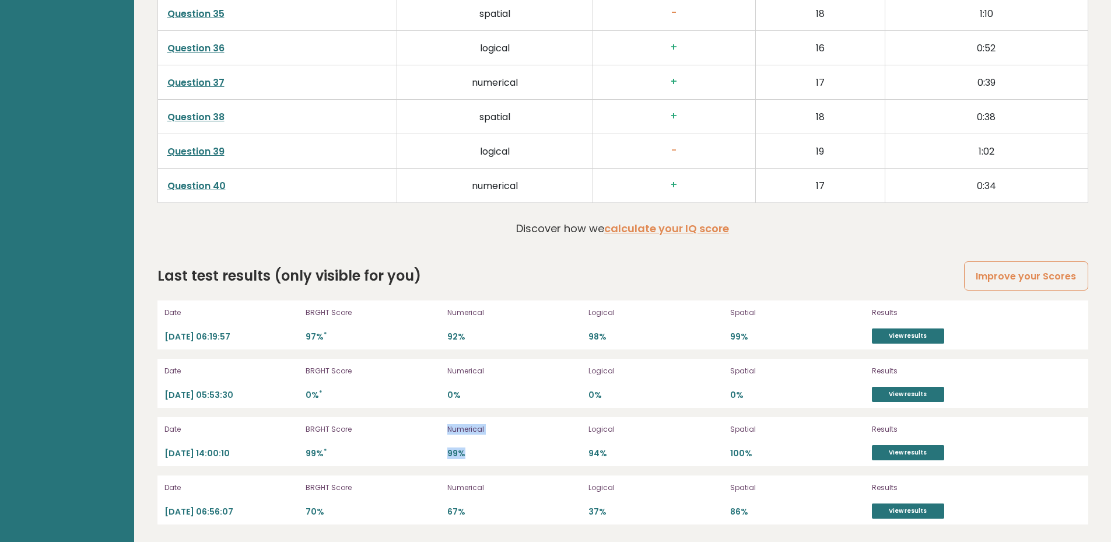
drag, startPoint x: 468, startPoint y: 456, endPoint x: 421, endPoint y: 450, distance: 47.7
click at [413, 453] on div "Date 2024-06-29 14:00:10 BRGHT Score 99% * Numerical 99% Logical 94% Spatial 10…" at bounding box center [623, 441] width 931 height 49
click at [496, 449] on p "99%" at bounding box center [514, 453] width 135 height 11
drag, startPoint x: 483, startPoint y: 345, endPoint x: 476, endPoint y: 338, distance: 9.5
click at [419, 342] on div "Date 2025-03-13 06:19:57 BRGHT Score 97% * Numerical 92% Logical 98% Spatial 99…" at bounding box center [623, 324] width 931 height 49
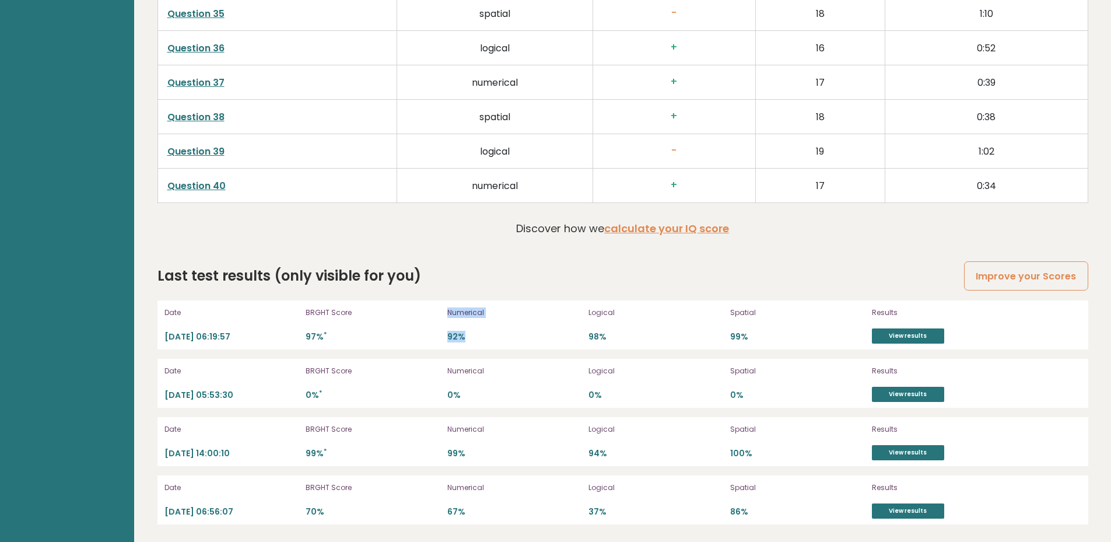
click at [482, 338] on p "92%" at bounding box center [514, 336] width 135 height 11
click at [445, 335] on div "Date 2025-03-13 06:19:57 BRGHT Score 97% * Numerical 92% Logical 98% Spatial 99…" at bounding box center [623, 324] width 931 height 49
drag, startPoint x: 453, startPoint y: 335, endPoint x: 472, endPoint y: 336, distance: 19.3
click at [471, 336] on p "92%" at bounding box center [514, 336] width 135 height 11
click at [495, 336] on p "92%" at bounding box center [514, 336] width 135 height 11
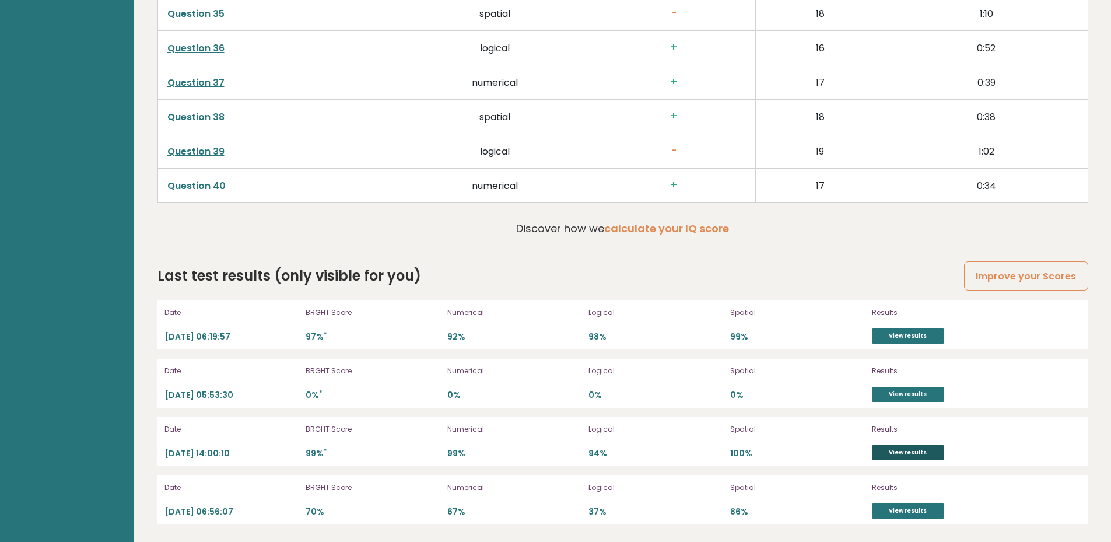
click at [915, 446] on link "View results" at bounding box center [908, 452] width 72 height 15
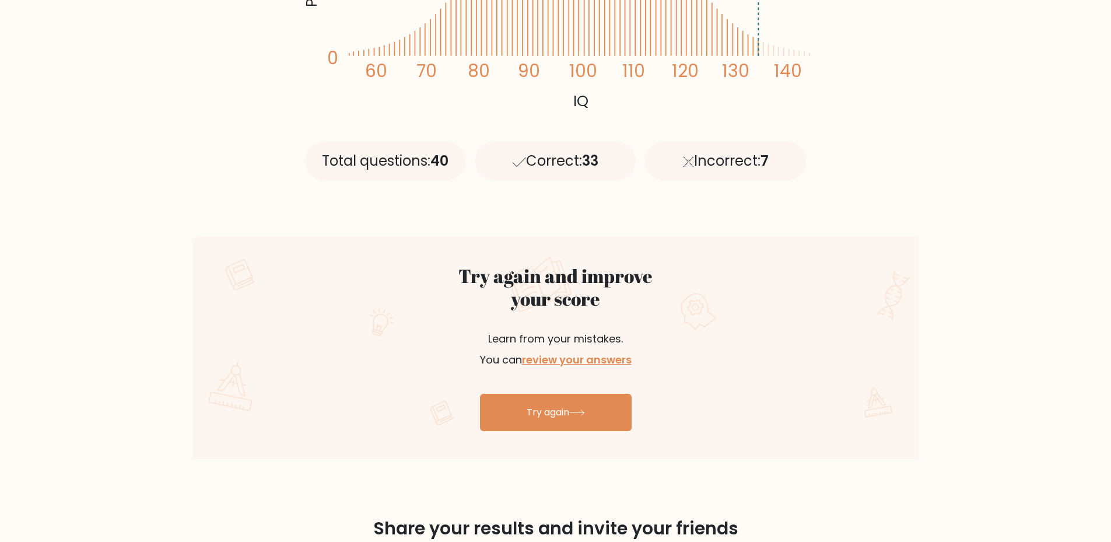
scroll to position [467, 0]
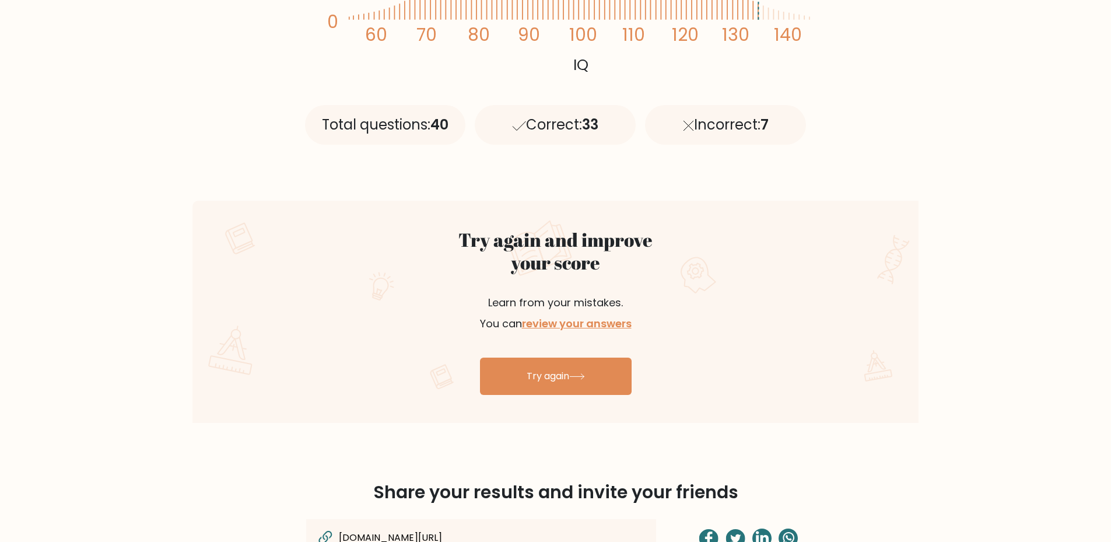
drag, startPoint x: 670, startPoint y: 125, endPoint x: 795, endPoint y: 125, distance: 124.8
click at [769, 123] on div "Incorrect: 7" at bounding box center [725, 125] width 161 height 40
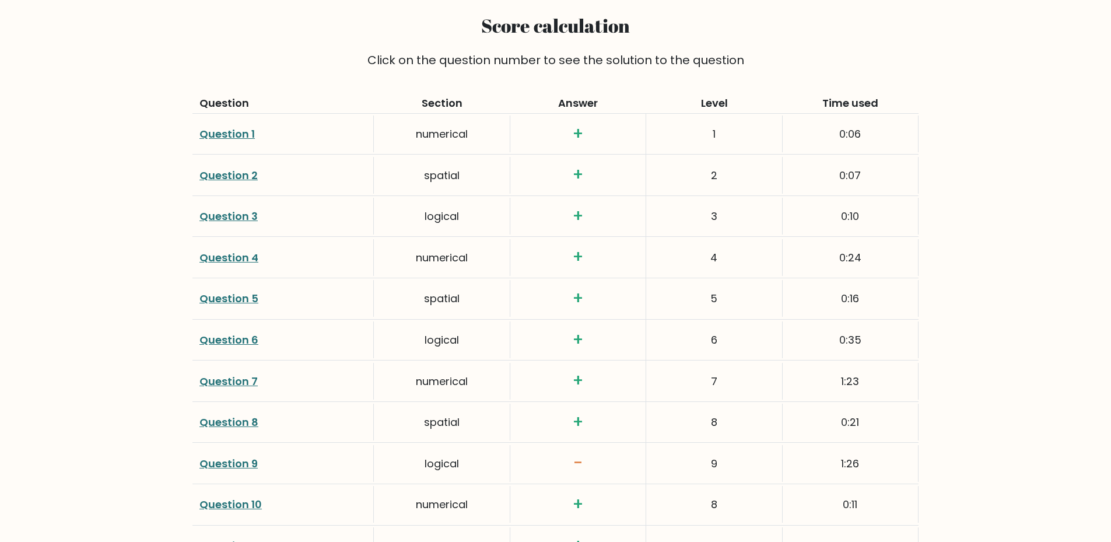
scroll to position [1458, 0]
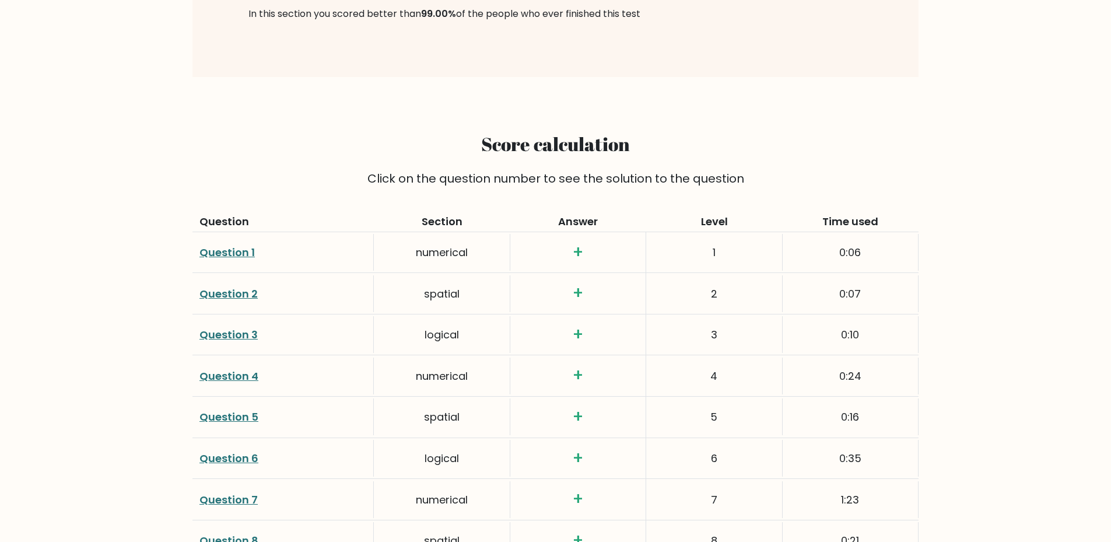
drag, startPoint x: 685, startPoint y: 246, endPoint x: 744, endPoint y: 242, distance: 59.6
click at [738, 243] on div "1" at bounding box center [714, 252] width 136 height 37
drag, startPoint x: 682, startPoint y: 261, endPoint x: 729, endPoint y: 288, distance: 54.6
click at [684, 261] on div "1" at bounding box center [714, 252] width 136 height 37
click at [723, 297] on div "2" at bounding box center [714, 293] width 136 height 37
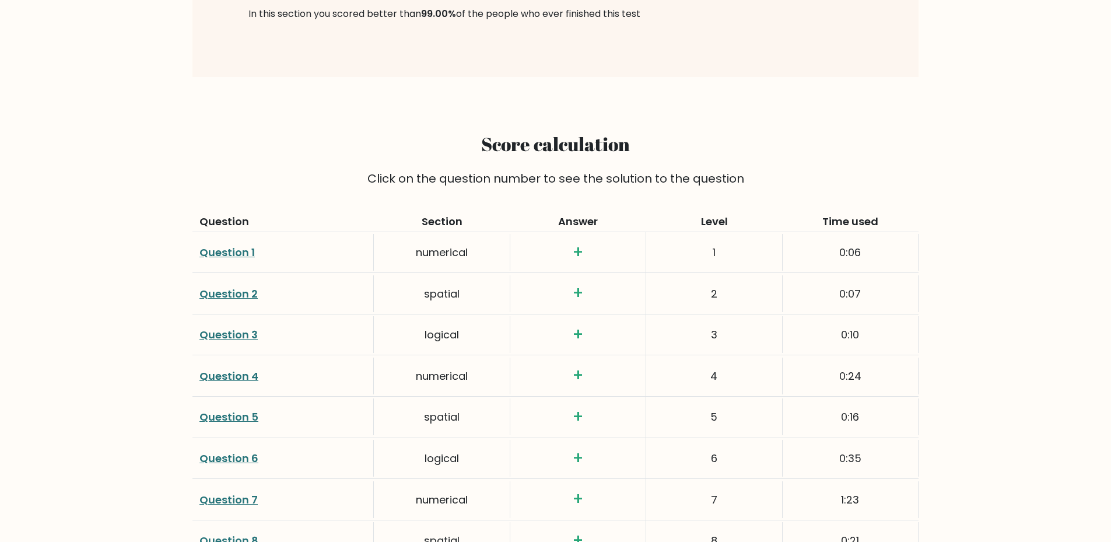
drag, startPoint x: 723, startPoint y: 241, endPoint x: 742, endPoint y: 242, distance: 19.3
click at [741, 242] on div "1" at bounding box center [714, 252] width 136 height 37
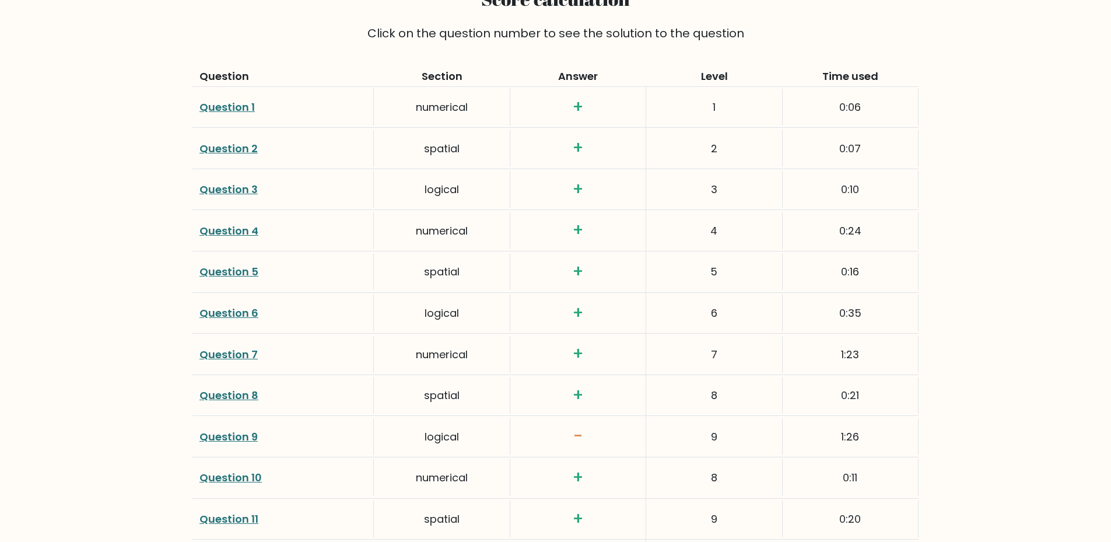
scroll to position [1808, 0]
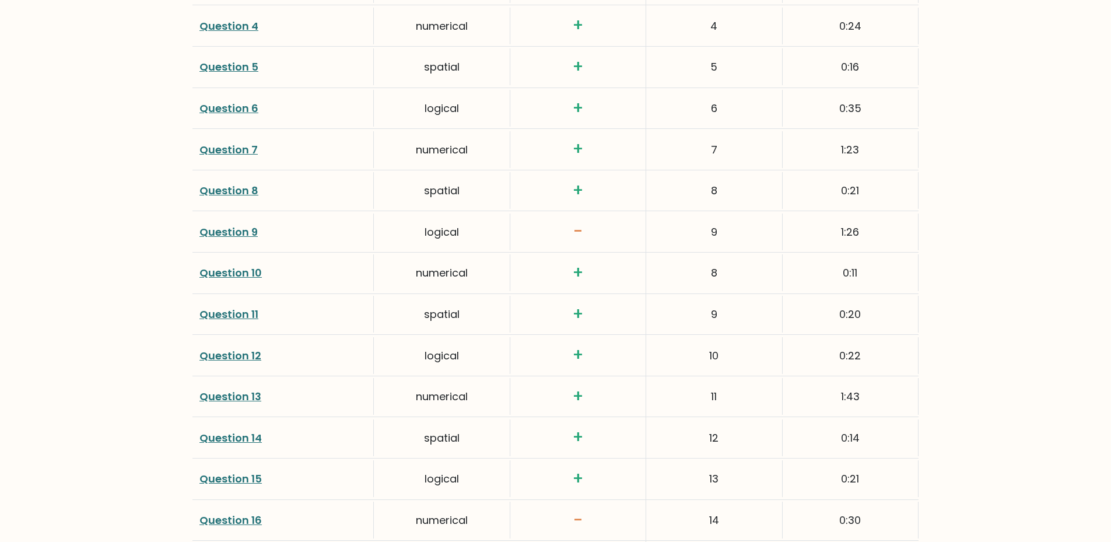
drag, startPoint x: 705, startPoint y: 229, endPoint x: 733, endPoint y: 229, distance: 28.0
click at [733, 229] on div "9" at bounding box center [714, 232] width 136 height 37
click at [720, 282] on div "8" at bounding box center [714, 272] width 136 height 37
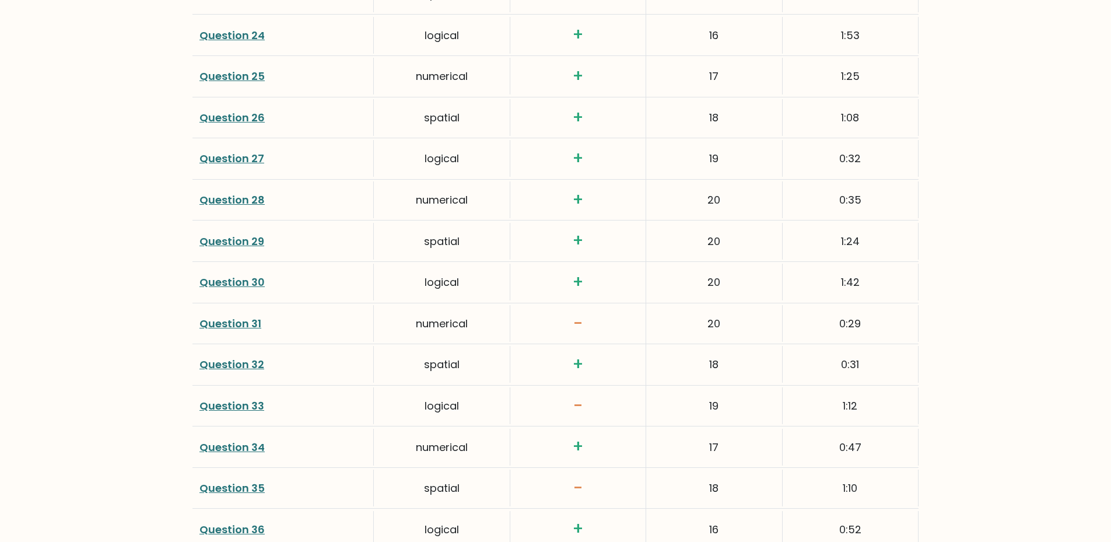
scroll to position [2567, 0]
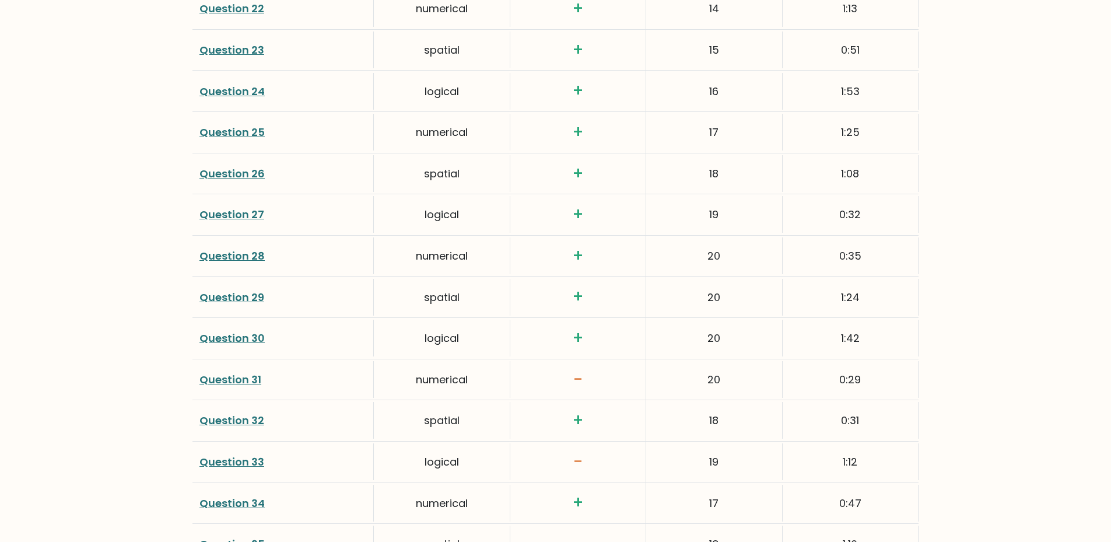
drag, startPoint x: 713, startPoint y: 254, endPoint x: 746, endPoint y: 338, distance: 90.9
click at [744, 338] on div "20" at bounding box center [714, 338] width 136 height 37
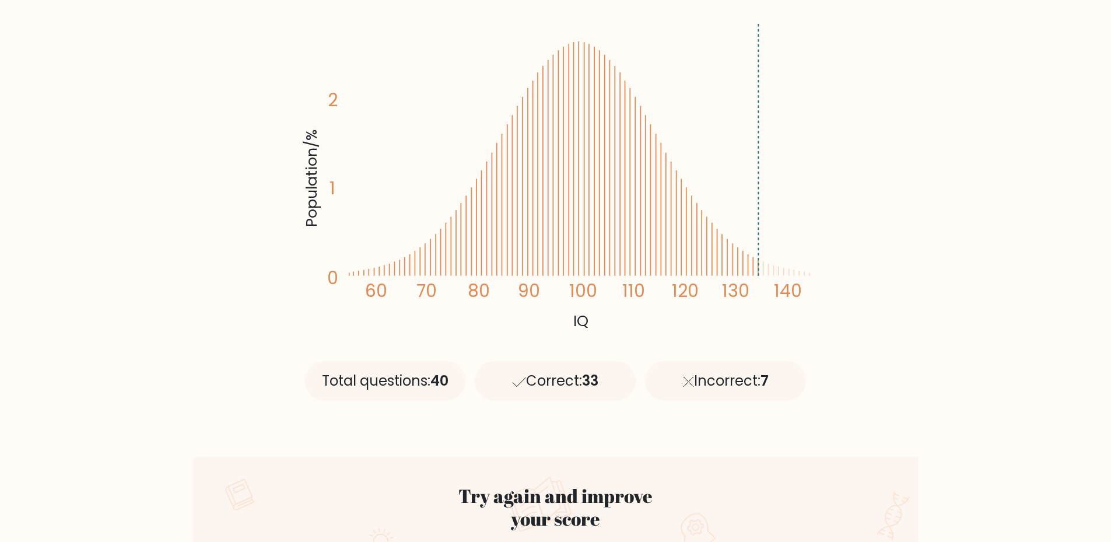
scroll to position [0, 0]
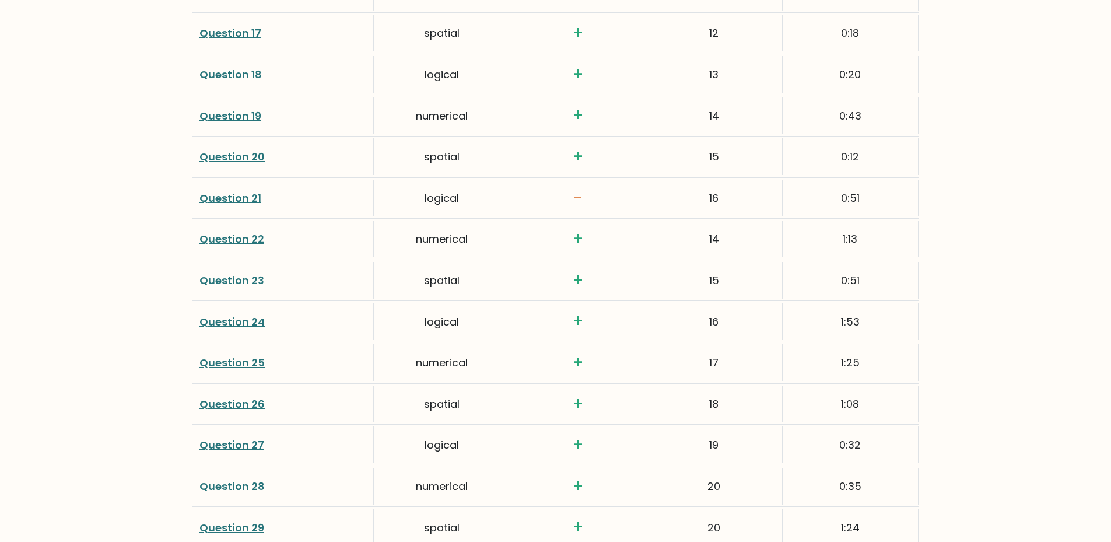
scroll to position [2275, 0]
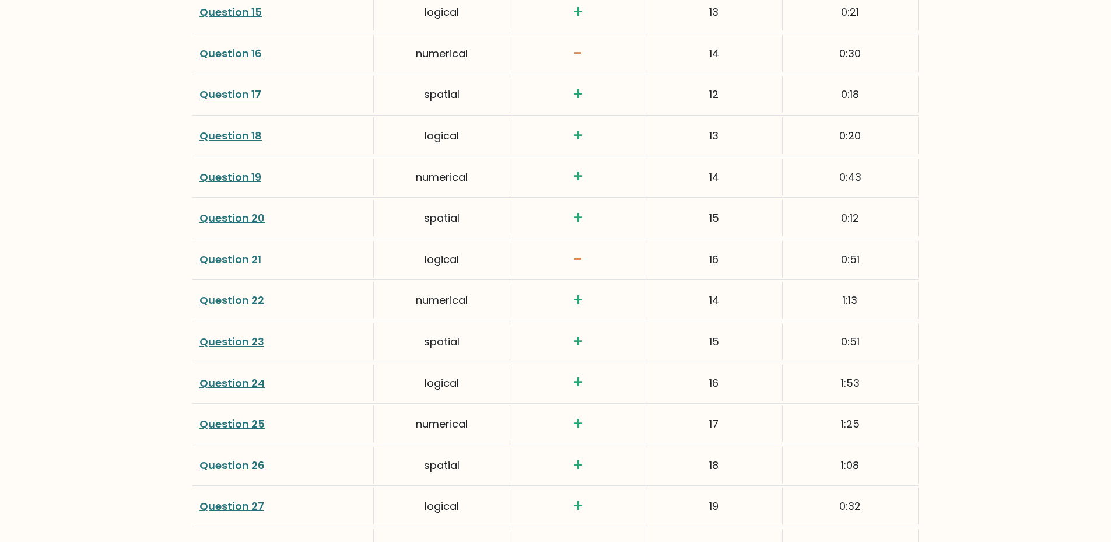
click at [229, 257] on link "Question 21" at bounding box center [231, 259] width 62 height 15
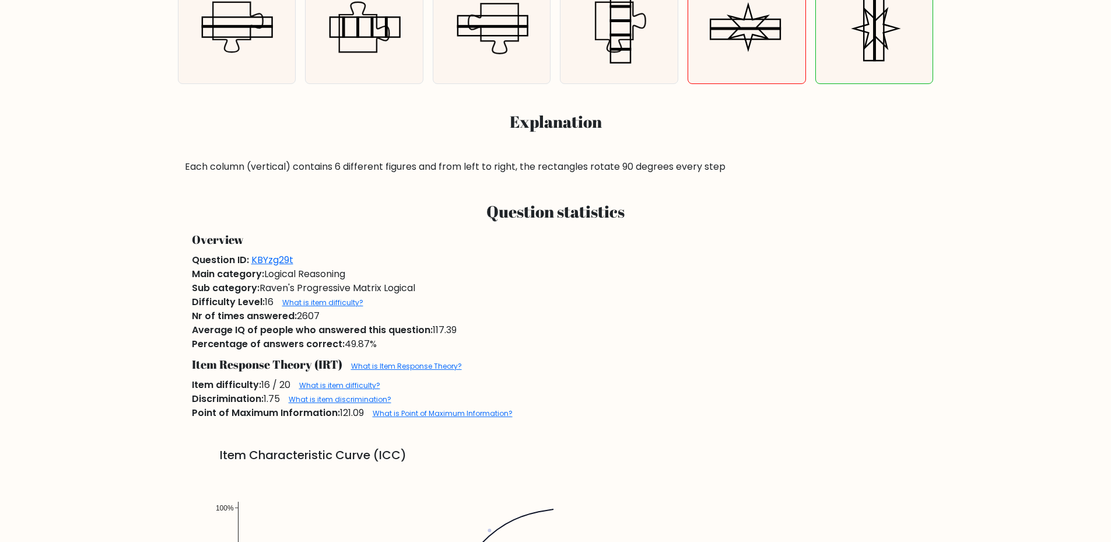
scroll to position [525, 0]
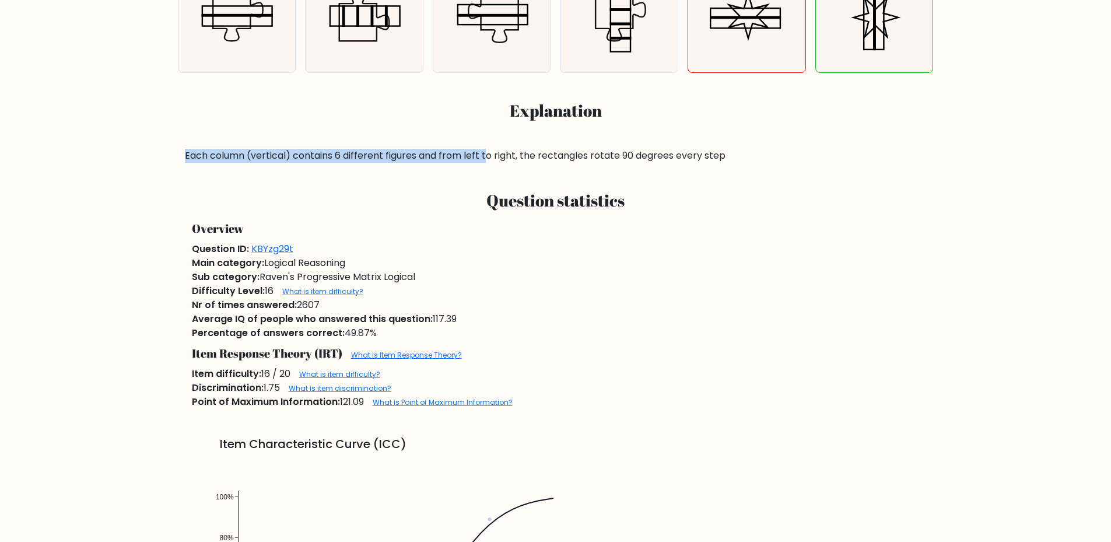
drag, startPoint x: 186, startPoint y: 157, endPoint x: 489, endPoint y: 159, distance: 303.3
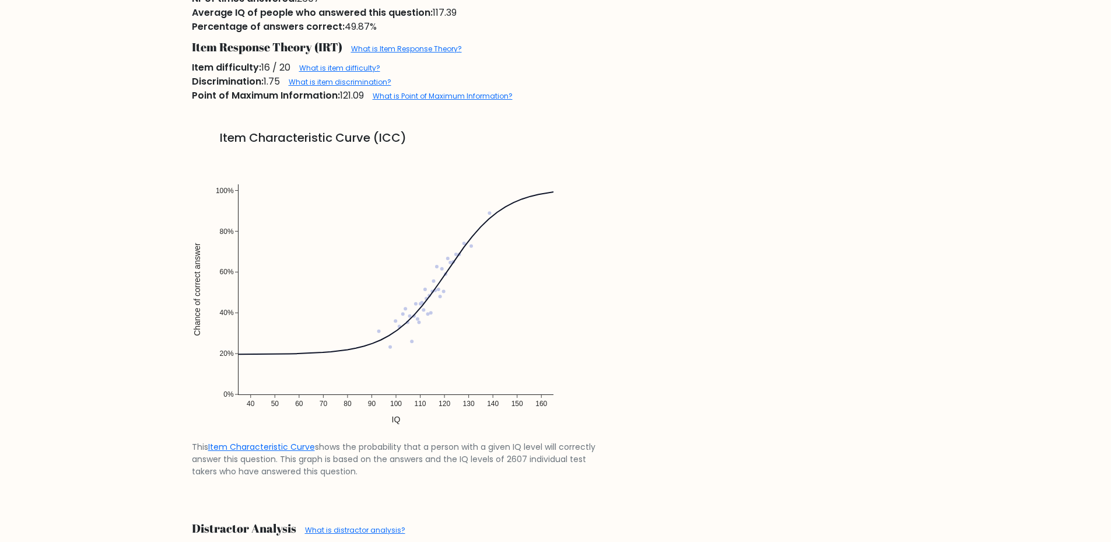
scroll to position [758, 0]
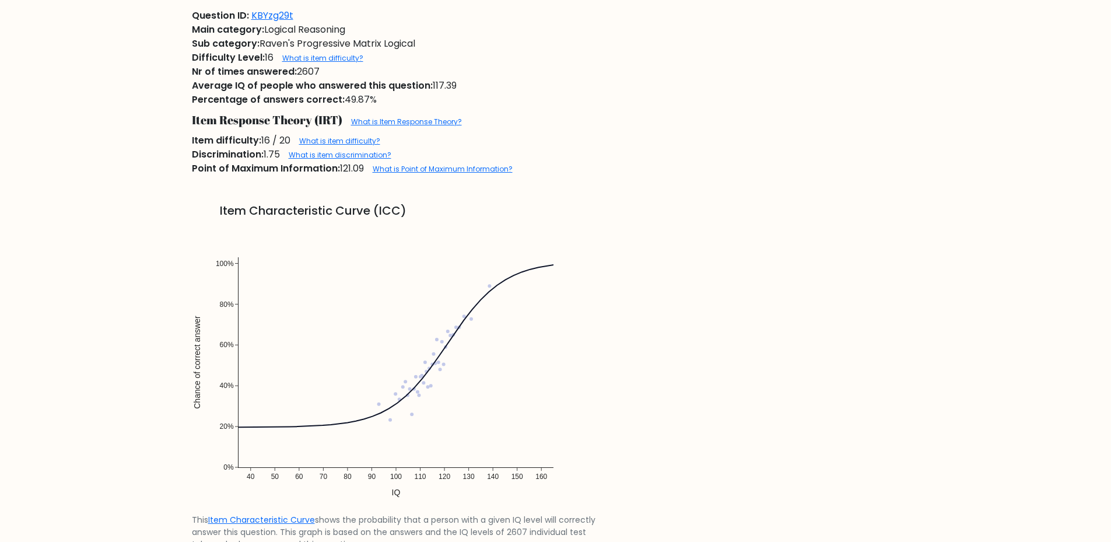
click at [489, 284] on img at bounding box center [396, 368] width 408 height 292
drag, startPoint x: 222, startPoint y: 202, endPoint x: 470, endPoint y: 216, distance: 248.9
click at [454, 217] on div "Item Characteristic Curve (ICC) This Item Characteristic Curve shows the probab…" at bounding box center [556, 382] width 742 height 412
click at [490, 211] on h5 "Item Characteristic Curve (ICC)" at bounding box center [556, 211] width 728 height 14
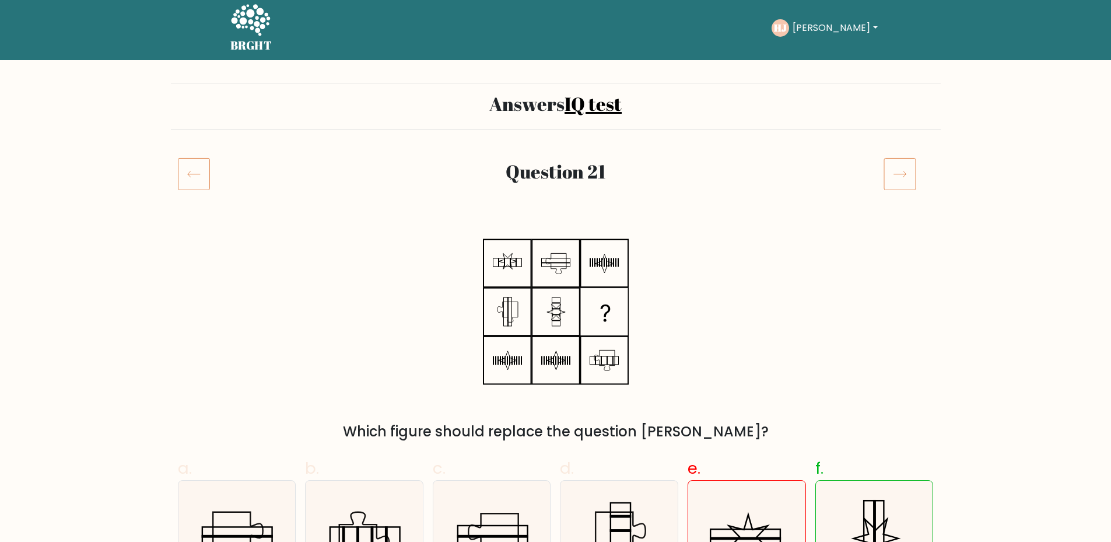
scroll to position [0, 0]
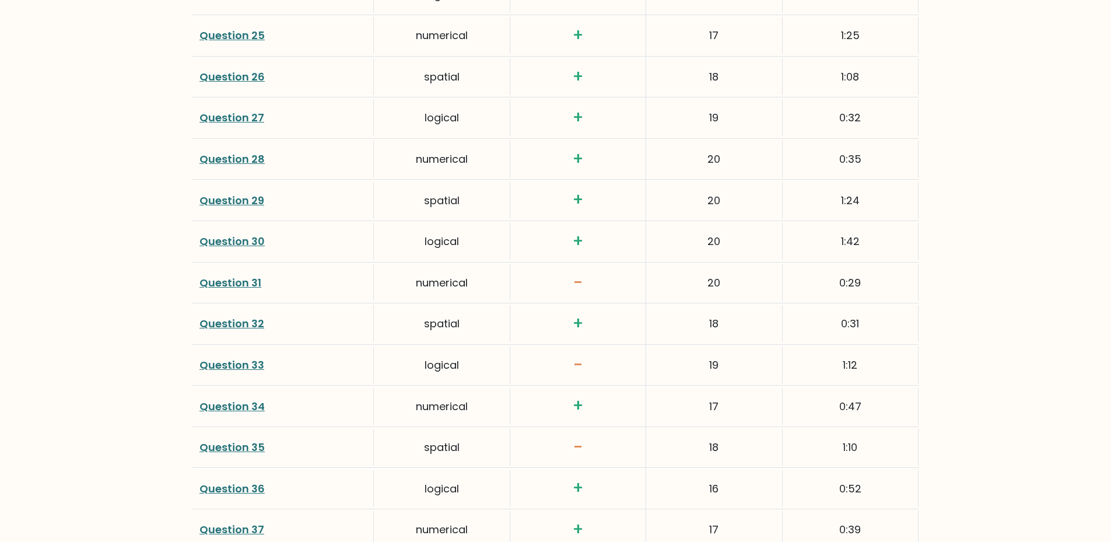
scroll to position [2627, 0]
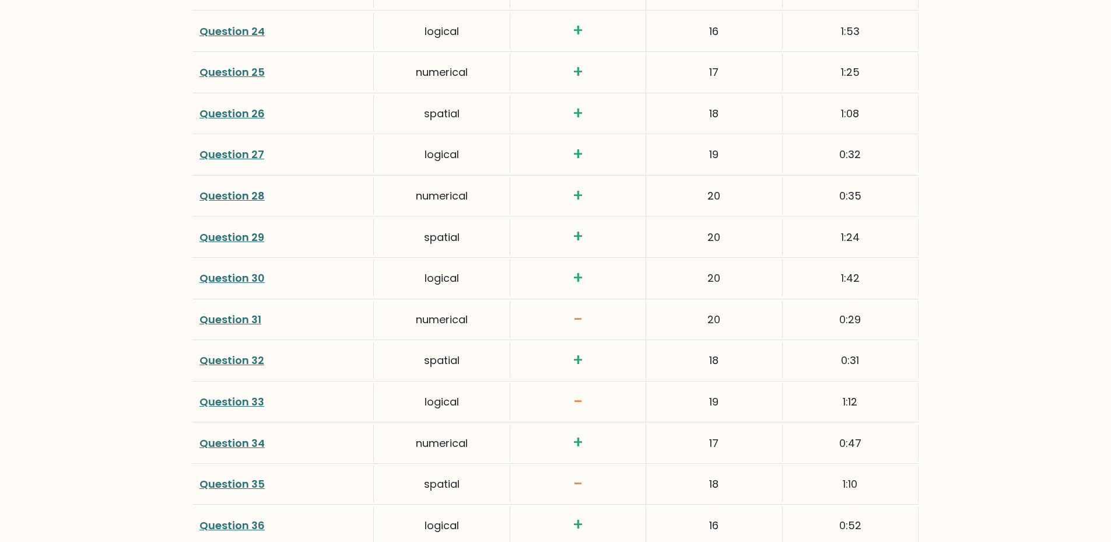
click at [235, 195] on link "Question 28" at bounding box center [232, 195] width 65 height 15
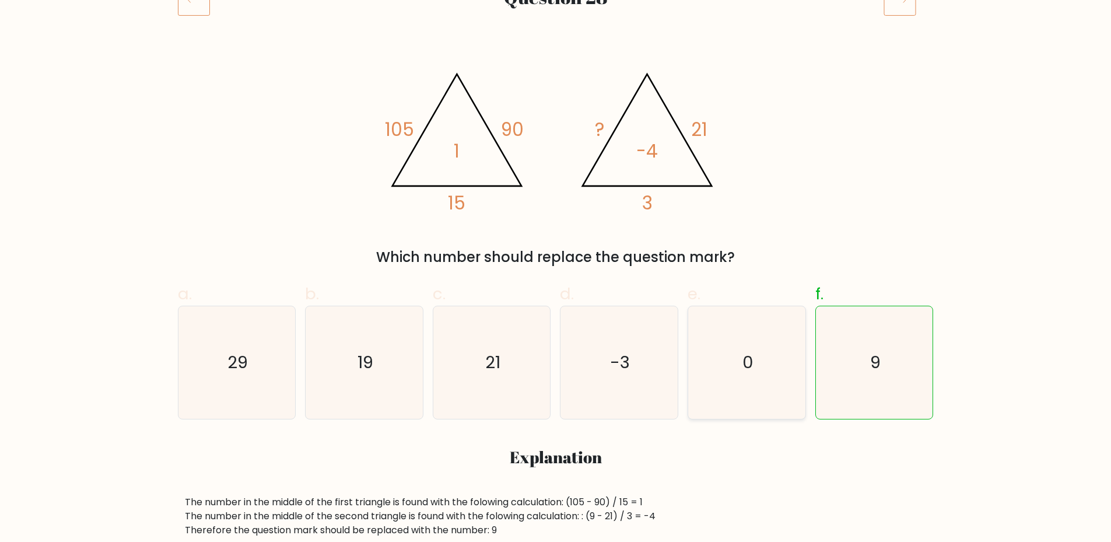
scroll to position [175, 0]
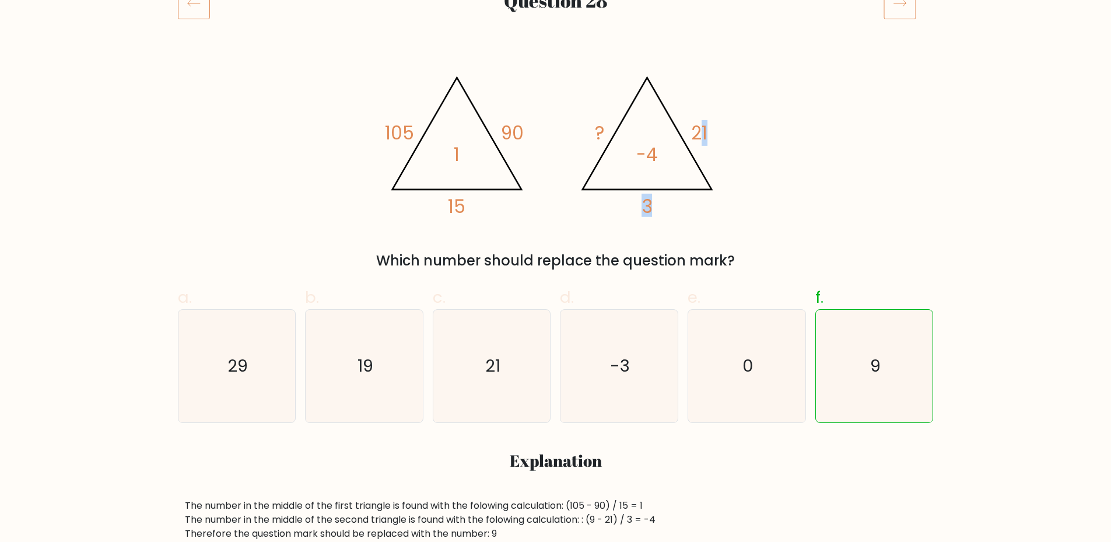
drag, startPoint x: 676, startPoint y: 111, endPoint x: 674, endPoint y: 234, distance: 122.5
click at [624, 166] on icon "@import url('[URL][DOMAIN_NAME]); 105 90 15 1 @import url('[URL][DOMAIN_NAME]);…" at bounding box center [556, 141] width 350 height 163
click at [682, 235] on div "@import url('[URL][DOMAIN_NAME]); 105 90 15 1 @import url('[URL][DOMAIN_NAME]);…" at bounding box center [556, 166] width 770 height 212
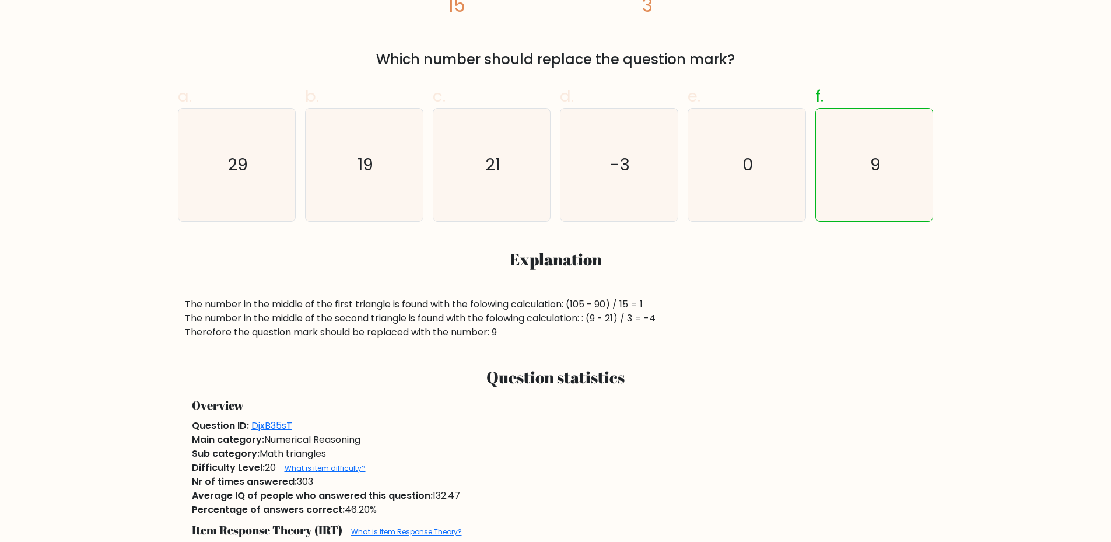
scroll to position [408, 0]
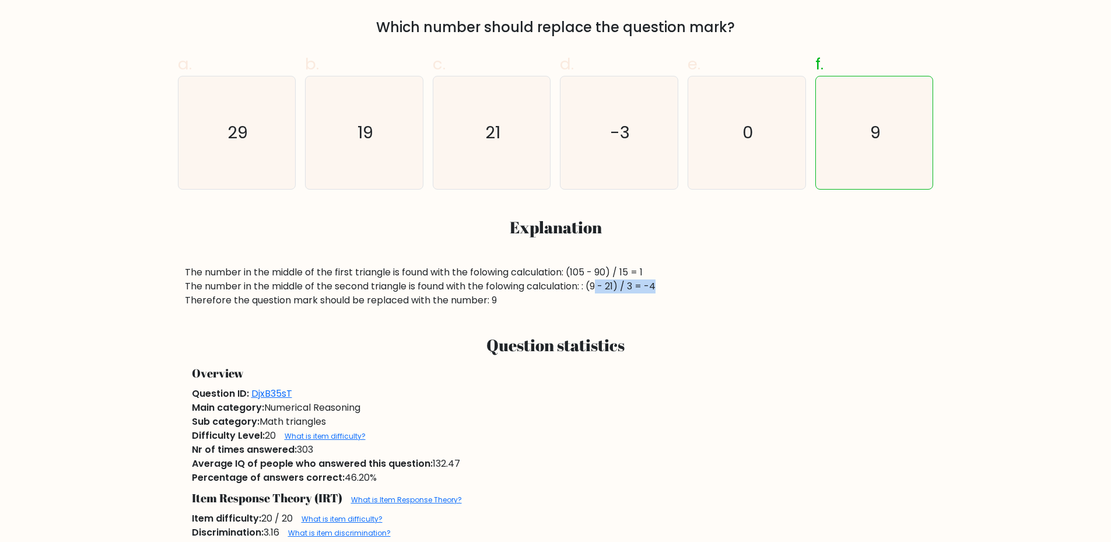
drag, startPoint x: 599, startPoint y: 285, endPoint x: 671, endPoint y: 282, distance: 73.0
click at [667, 281] on div "The number in the middle of the first triangle is found with the folowing calcu…" at bounding box center [556, 286] width 742 height 42
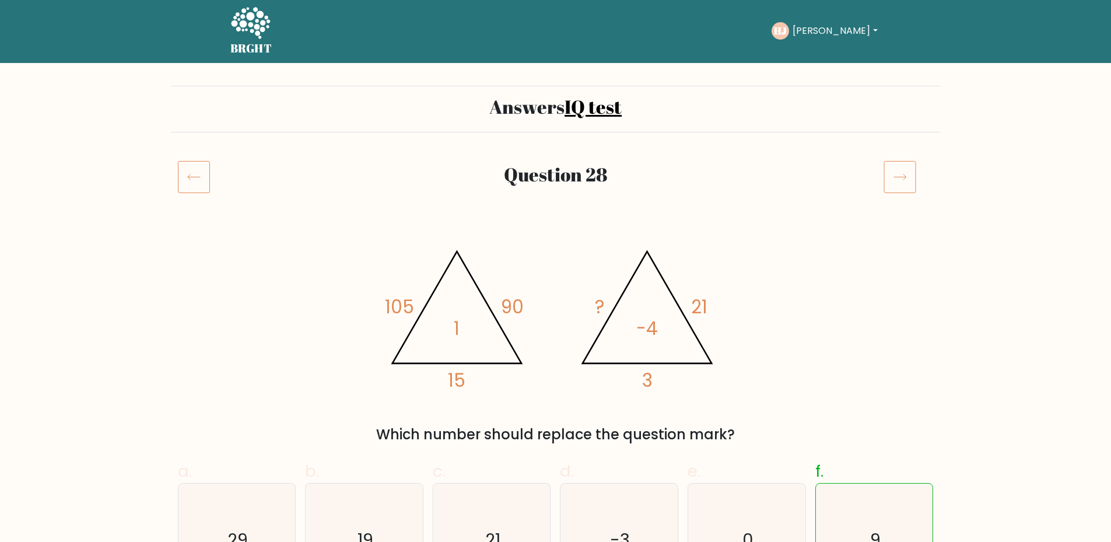
scroll to position [0, 0]
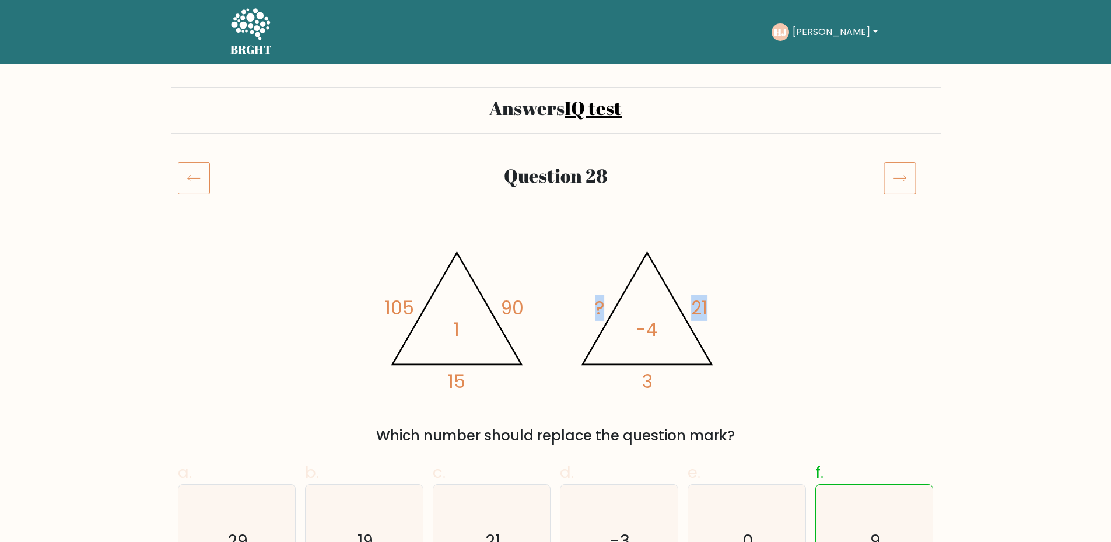
drag, startPoint x: 602, startPoint y: 319, endPoint x: 820, endPoint y: 306, distance: 218.5
click at [813, 303] on div "@import url('[URL][DOMAIN_NAME]); 105 90 15 1 @import url('[URL][DOMAIN_NAME]);…" at bounding box center [556, 341] width 770 height 212
click at [798, 321] on div "@import url('[URL][DOMAIN_NAME]); 105 90 15 1 @import url('[URL][DOMAIN_NAME]);…" at bounding box center [556, 341] width 770 height 212
